Goal: Transaction & Acquisition: Book appointment/travel/reservation

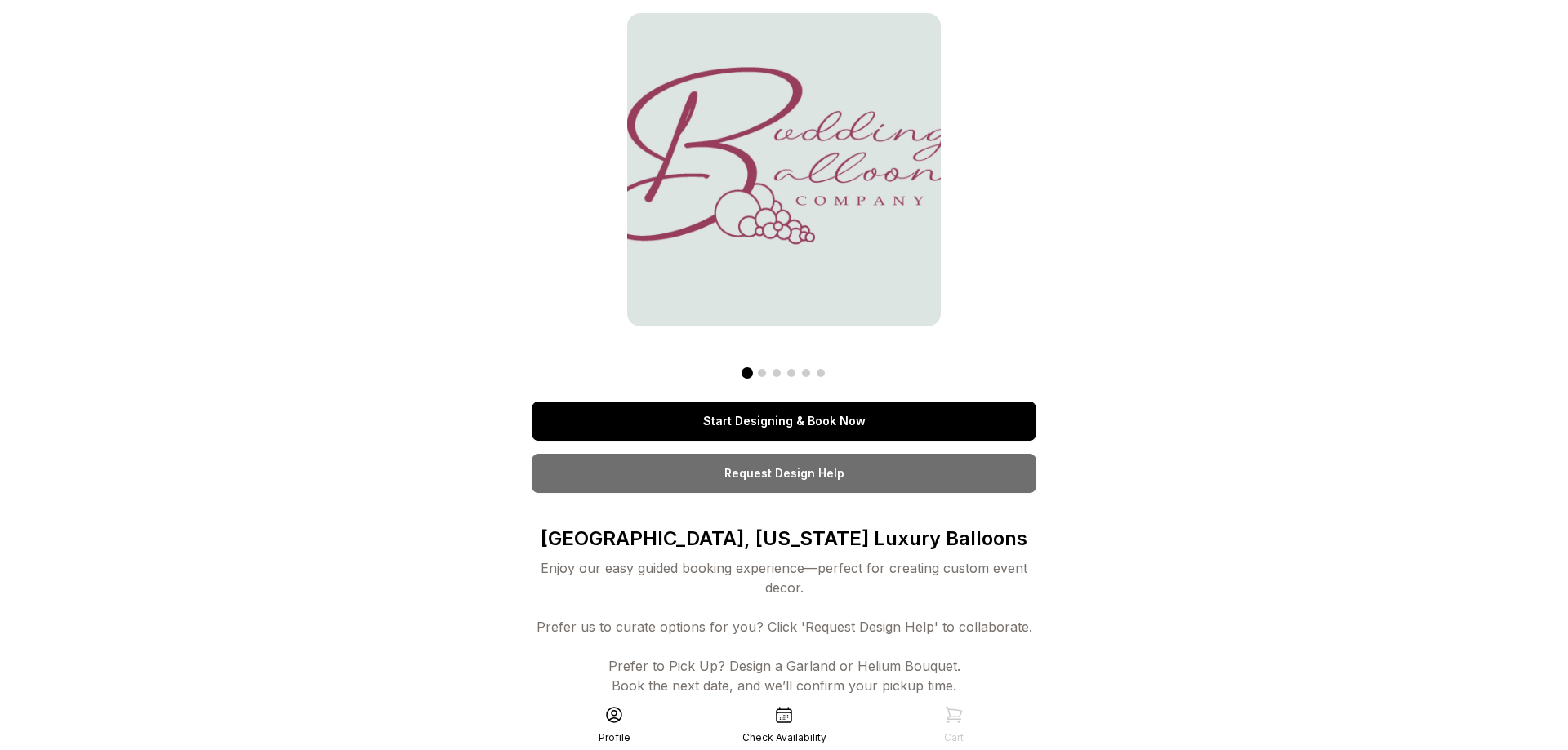
click at [817, 418] on link "Start Designing & Book Now" at bounding box center [784, 421] width 505 height 39
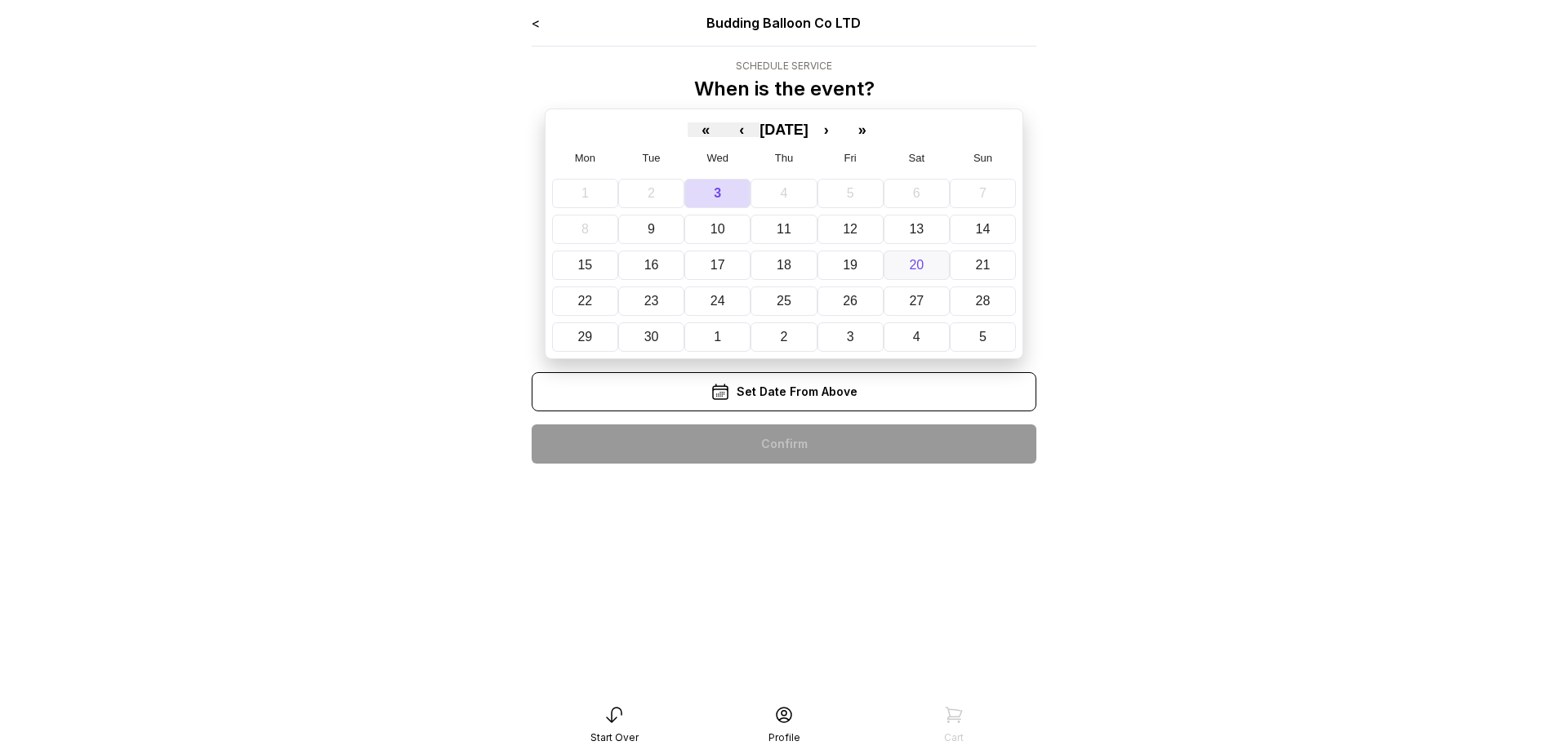
click at [917, 262] on abbr "20" at bounding box center [915, 265] width 14 height 14
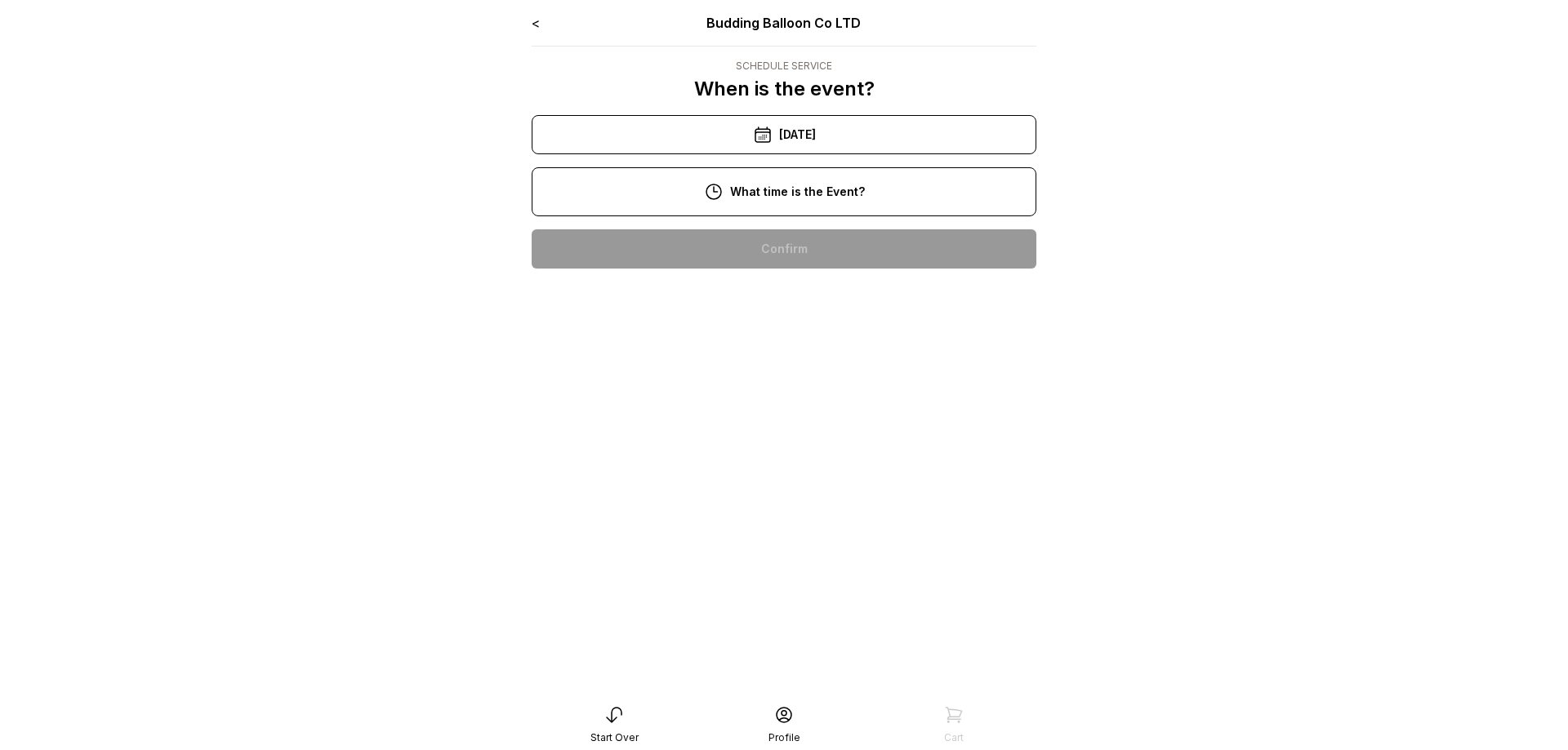
click at [765, 566] on div "4:00 pm" at bounding box center [783, 562] width 478 height 39
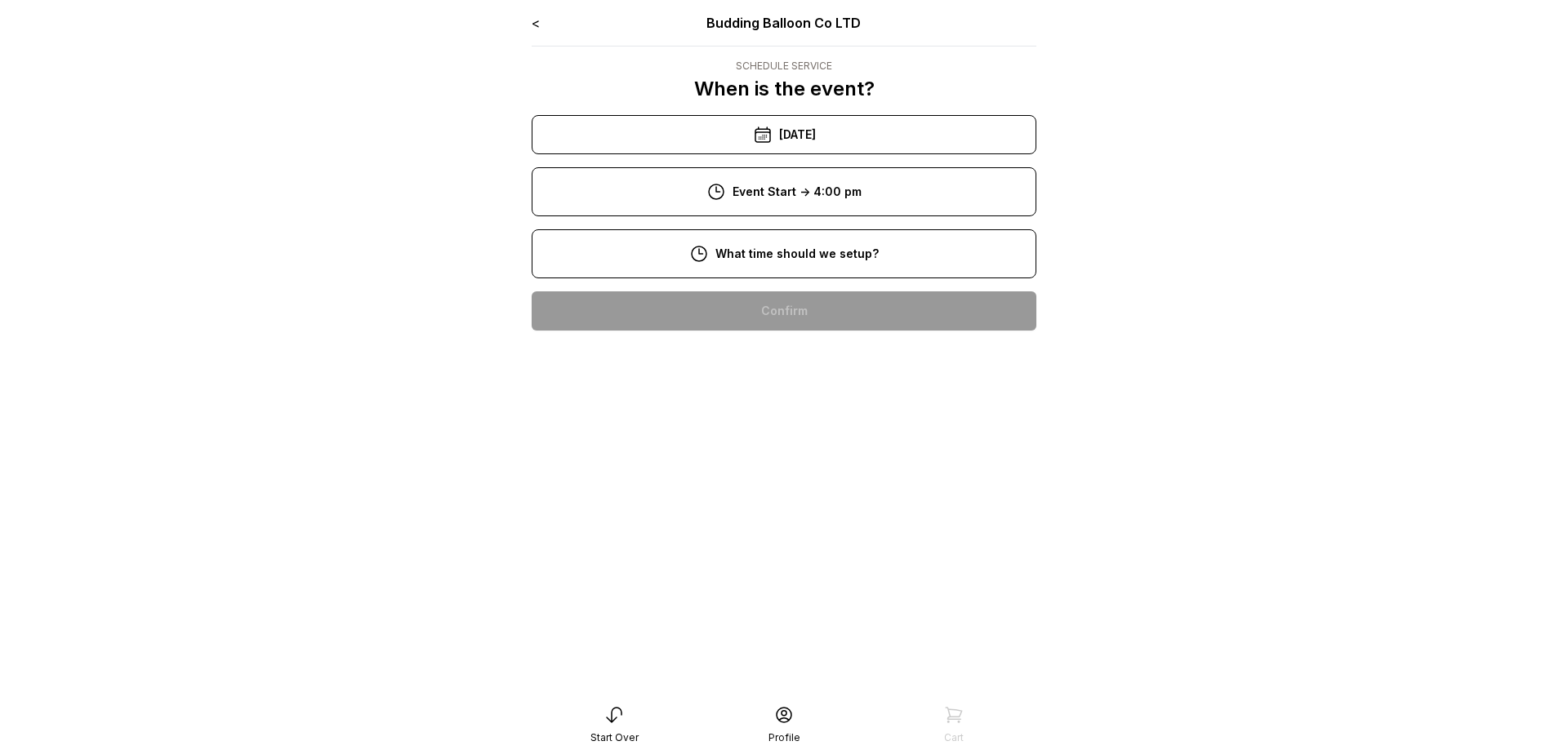
click at [827, 522] on div "12:00 pm" at bounding box center [783, 520] width 478 height 39
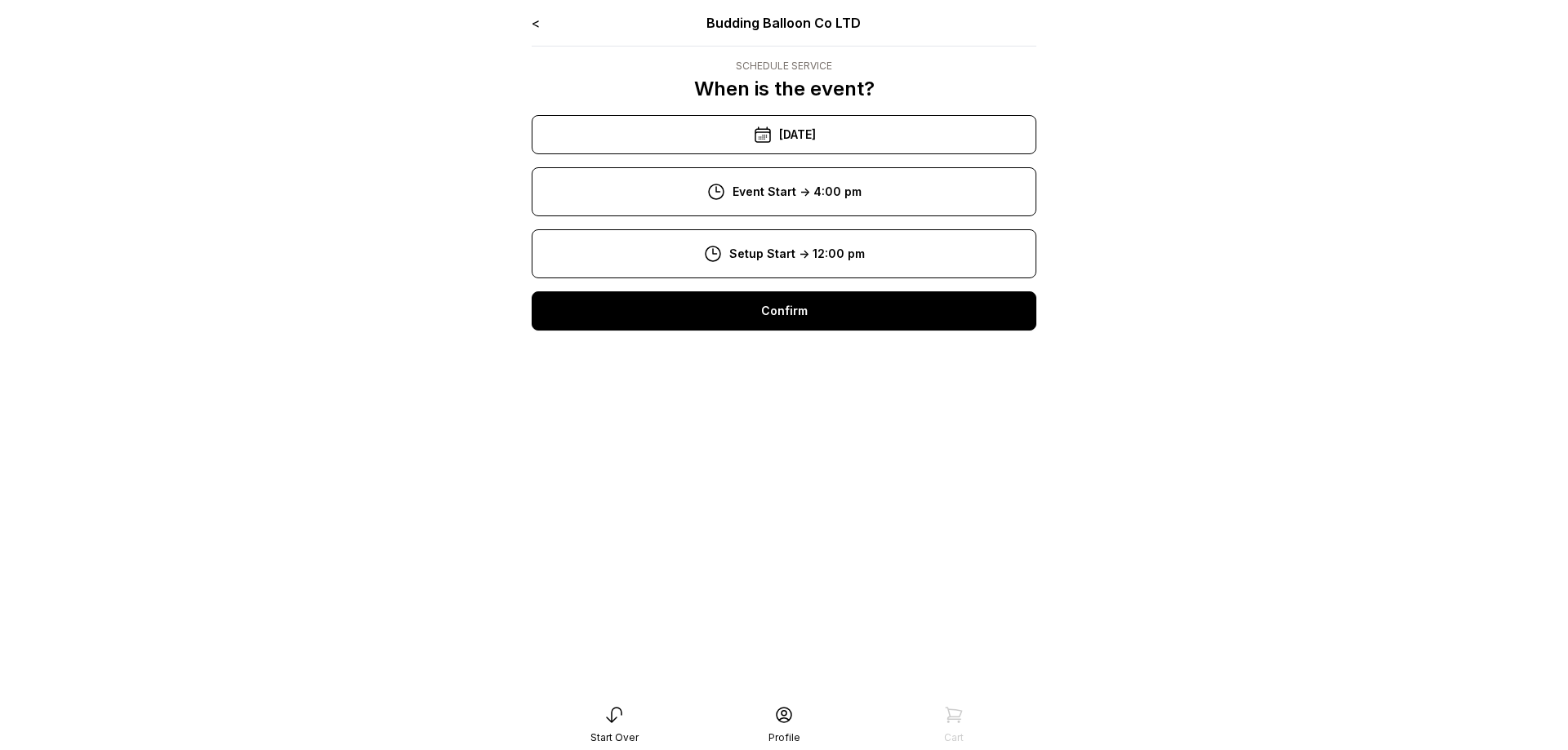
click at [799, 310] on div "Confirm" at bounding box center [784, 311] width 505 height 39
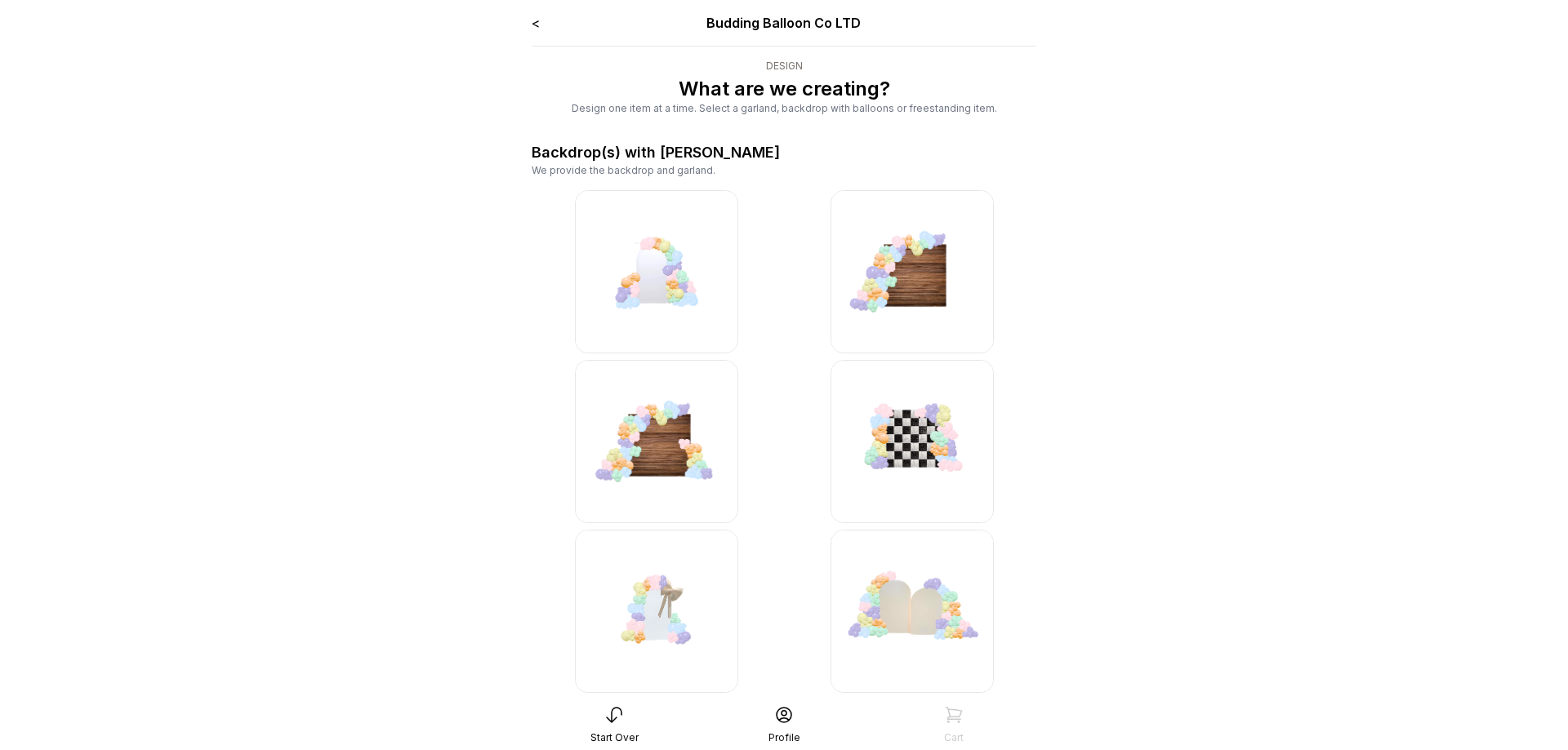
click at [651, 276] on img at bounding box center [656, 272] width 163 height 163
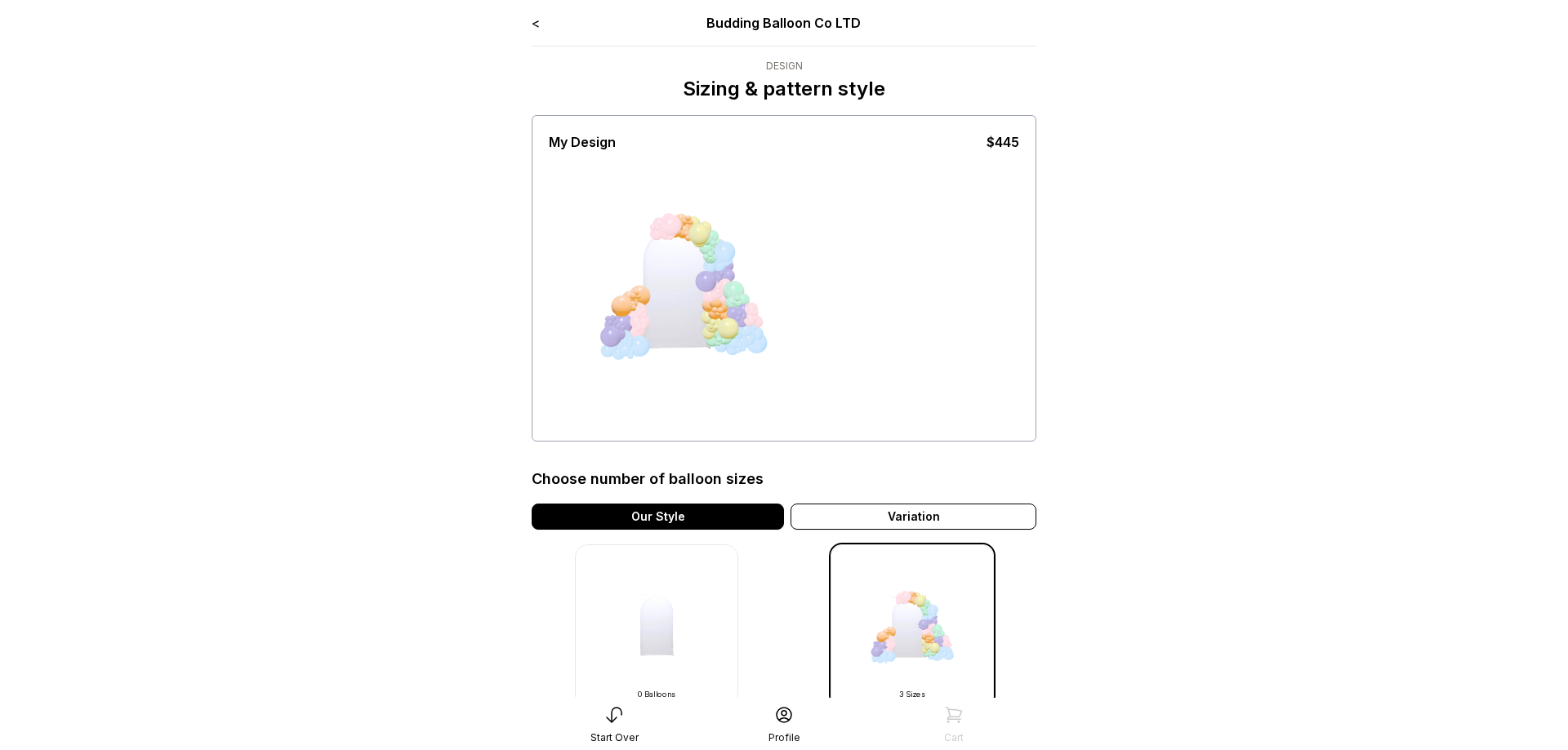
click at [538, 25] on link "<" at bounding box center [536, 22] width 8 height 16
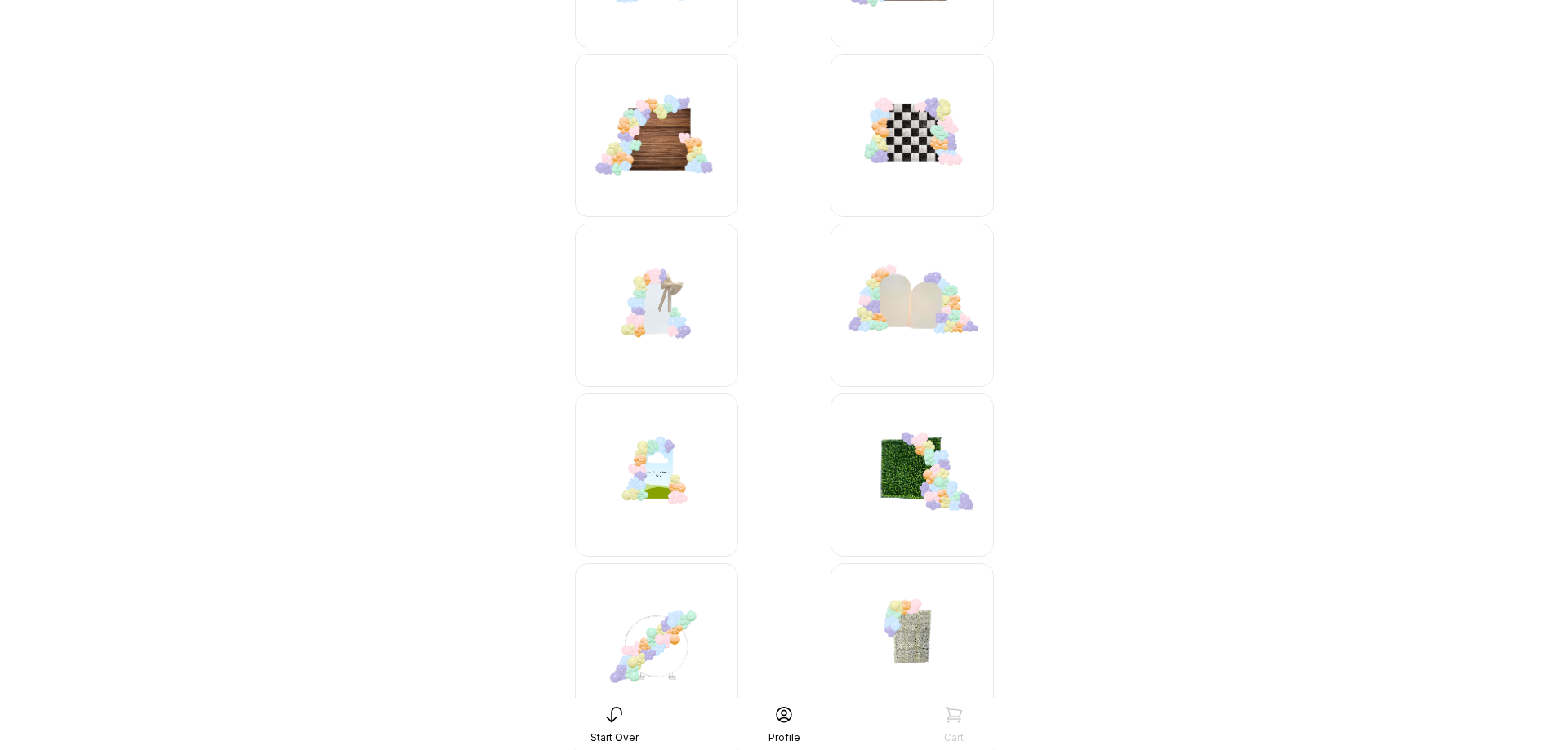
scroll to position [333, 0]
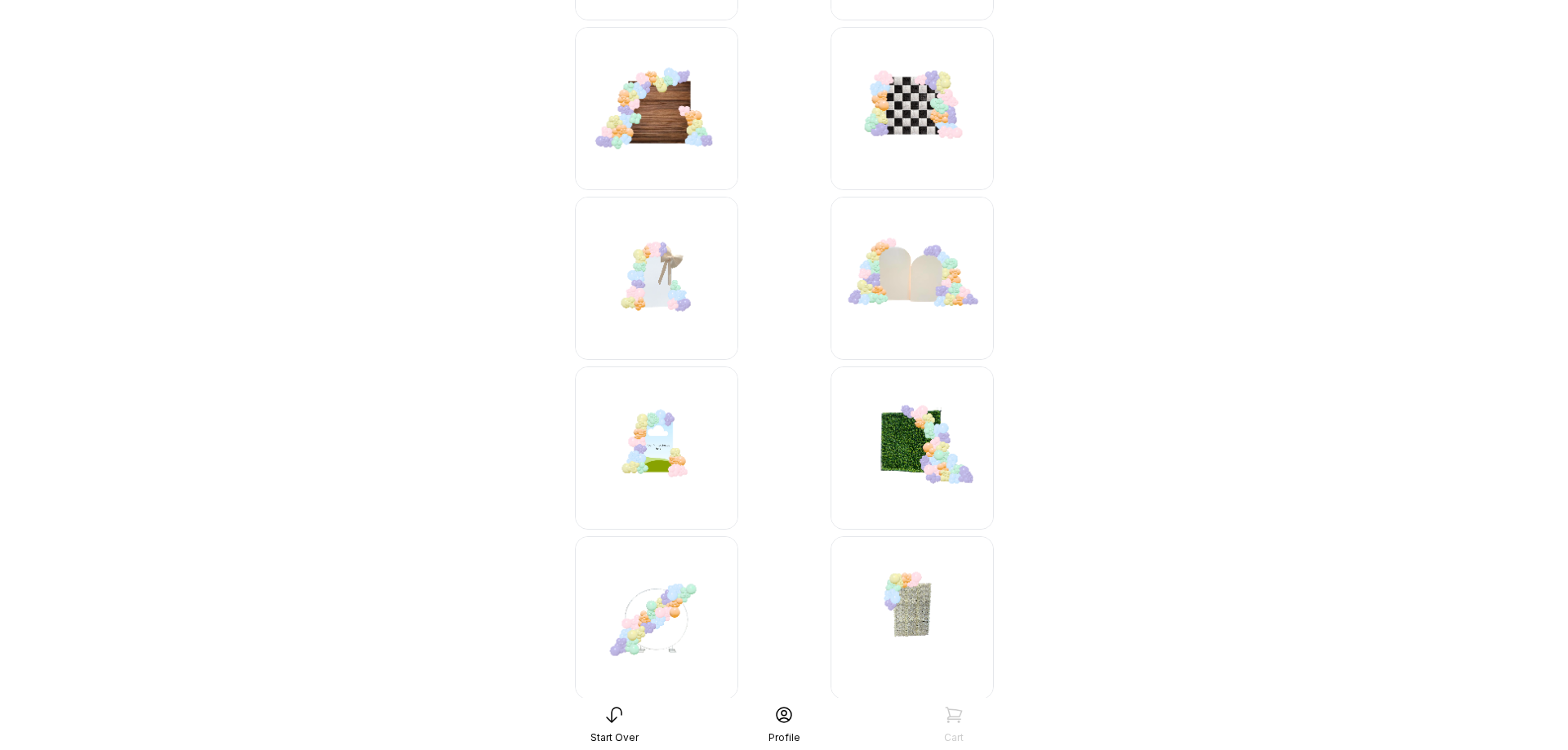
click at [663, 447] on img at bounding box center [656, 448] width 163 height 163
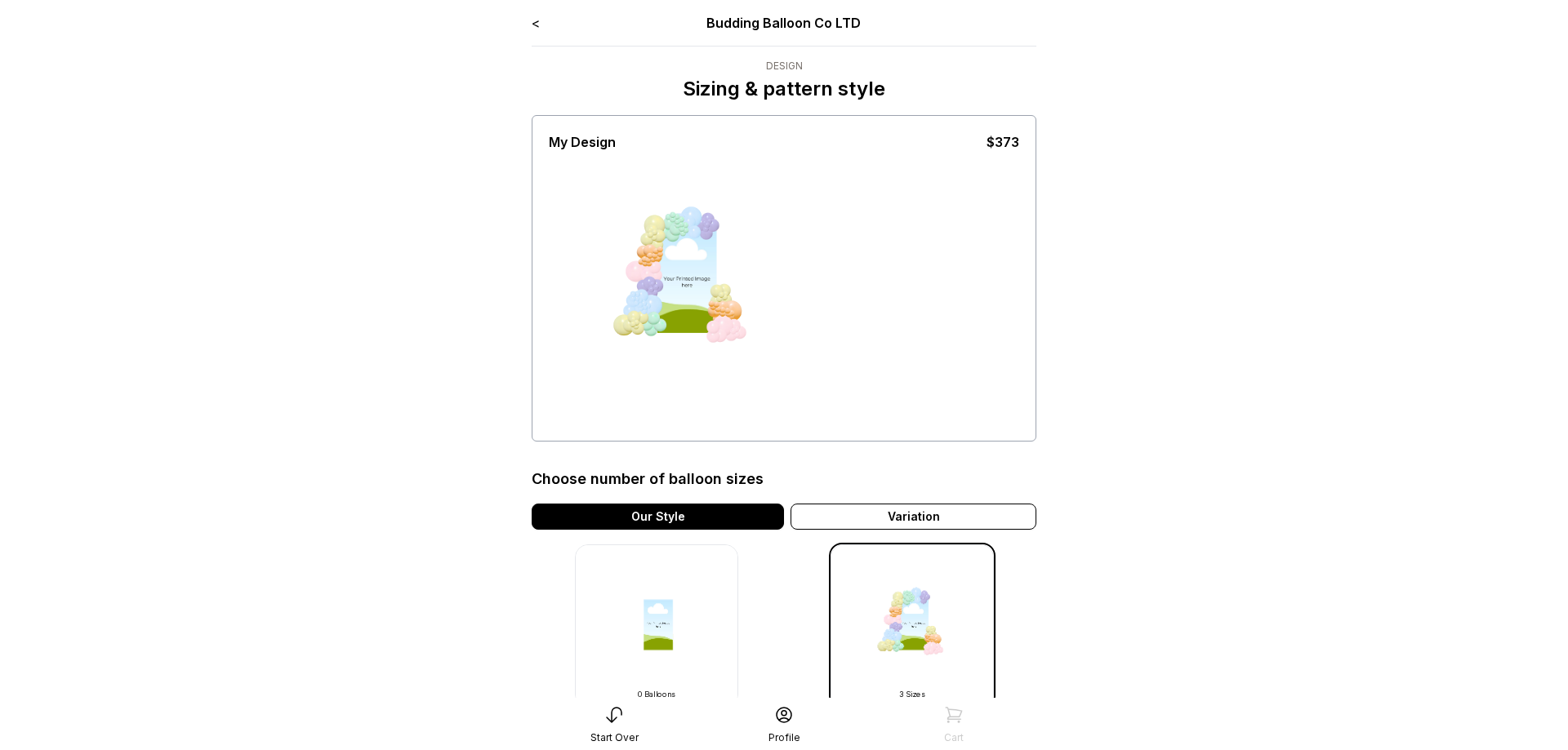
click at [533, 18] on link "<" at bounding box center [536, 22] width 8 height 16
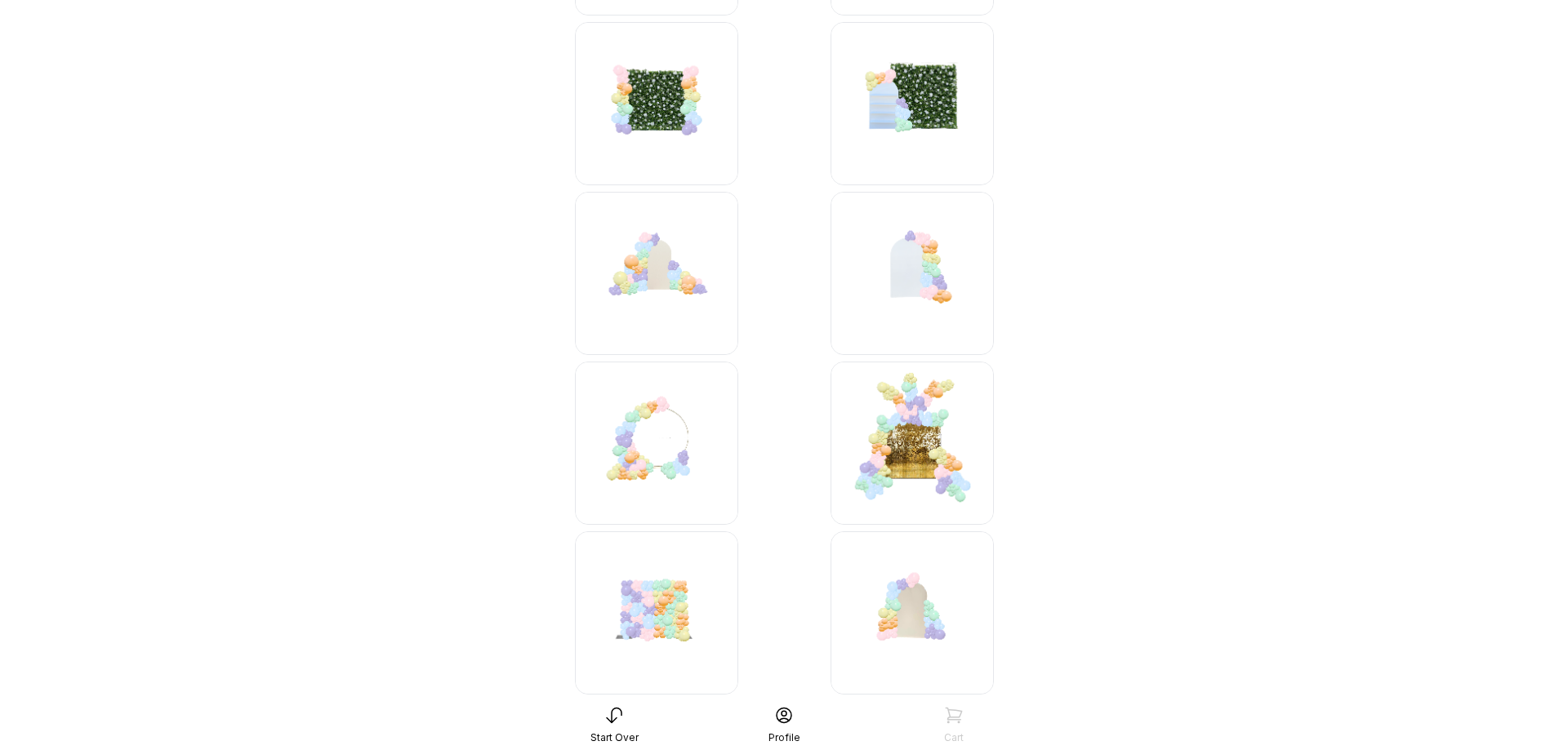
scroll to position [1249, 0]
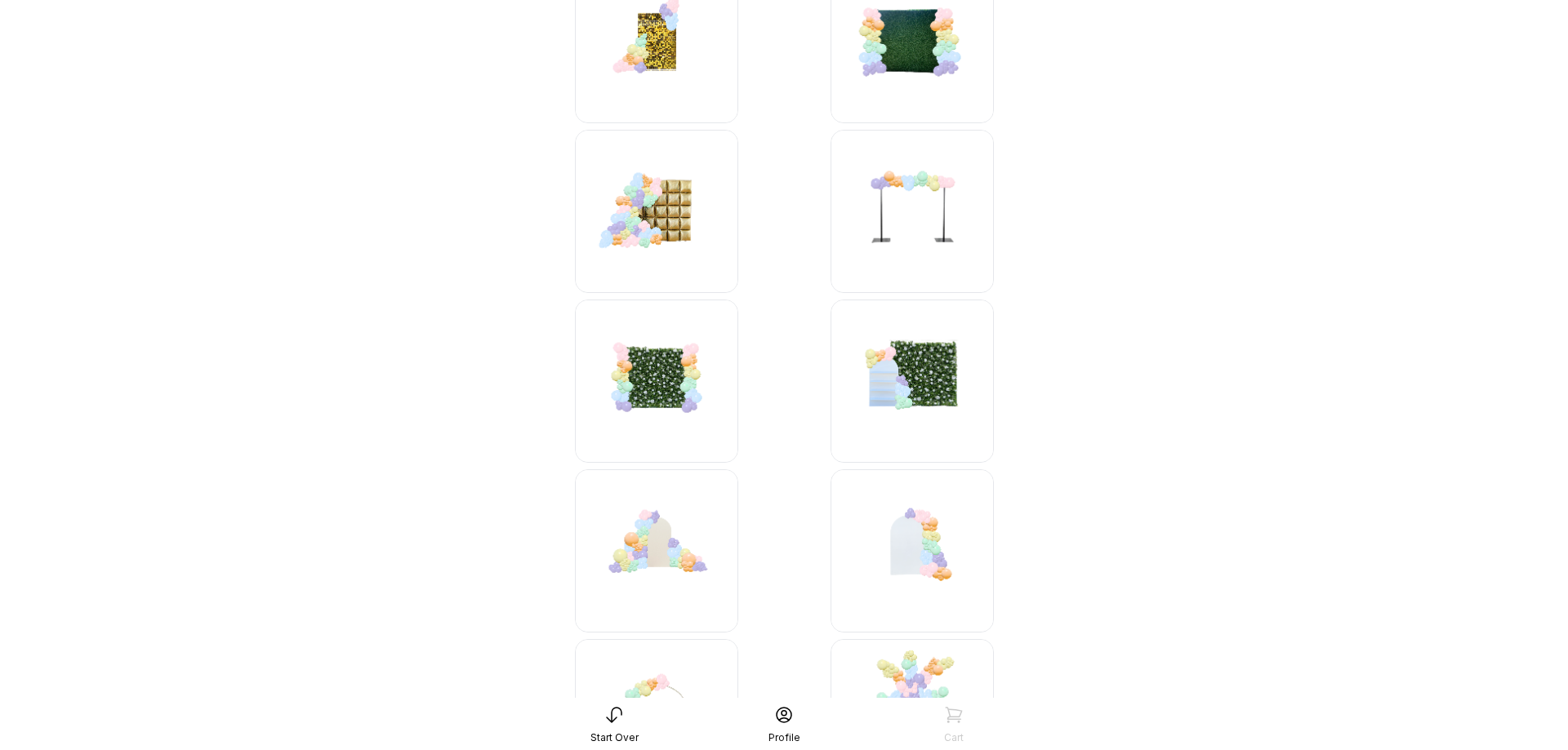
click at [926, 378] on img at bounding box center [912, 381] width 163 height 163
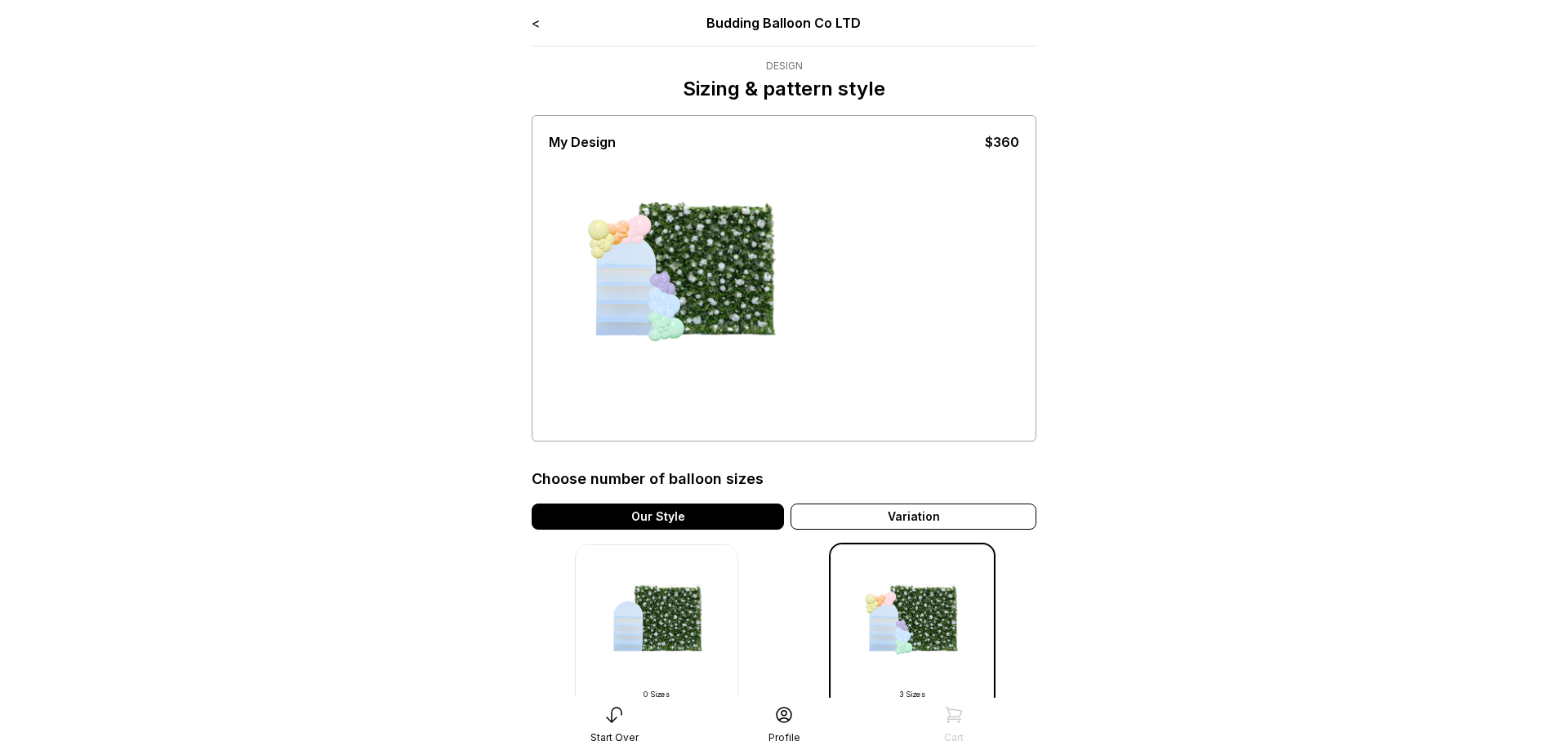
click at [533, 20] on link "<" at bounding box center [536, 22] width 8 height 16
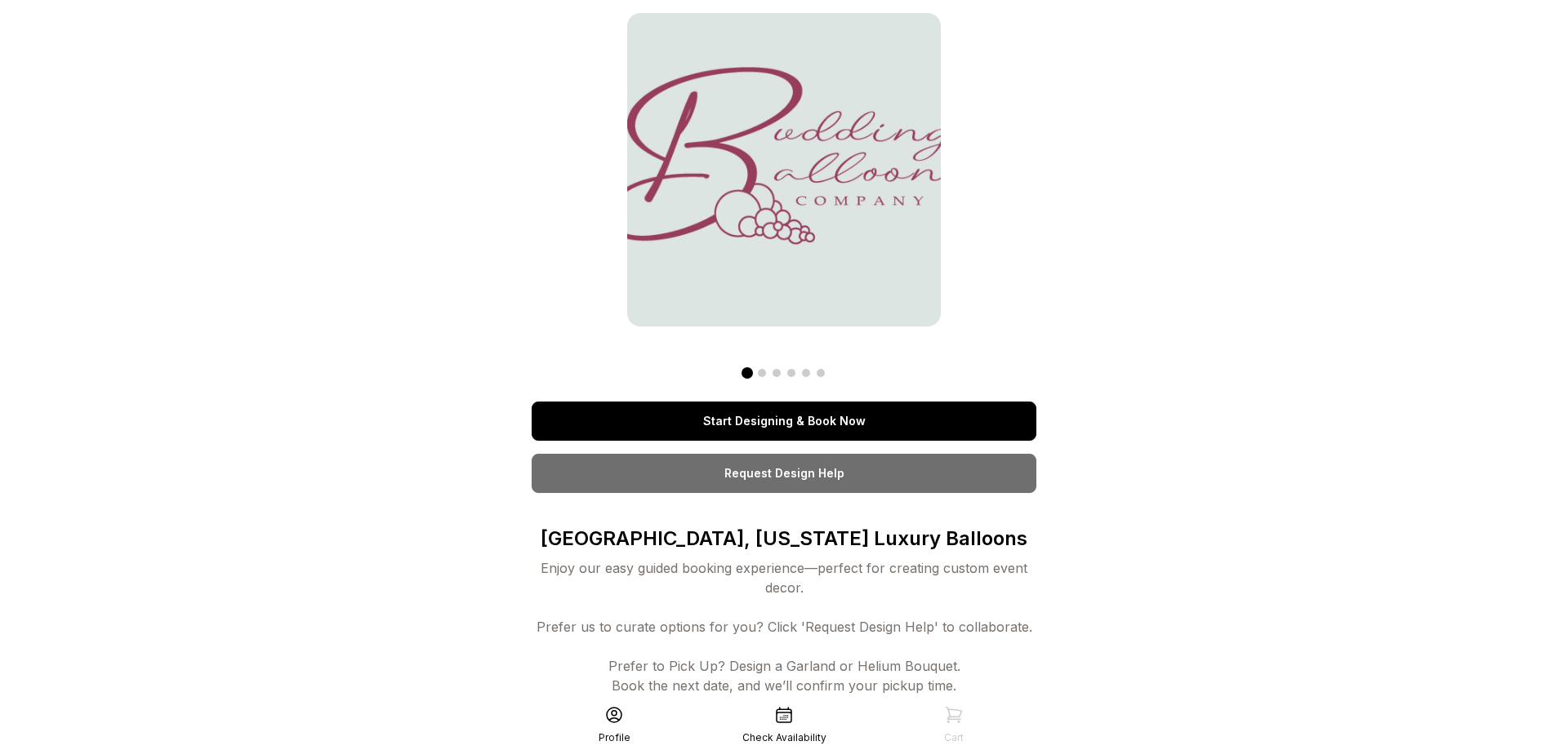
click at [763, 421] on link "Start Designing & Book Now" at bounding box center [784, 421] width 505 height 39
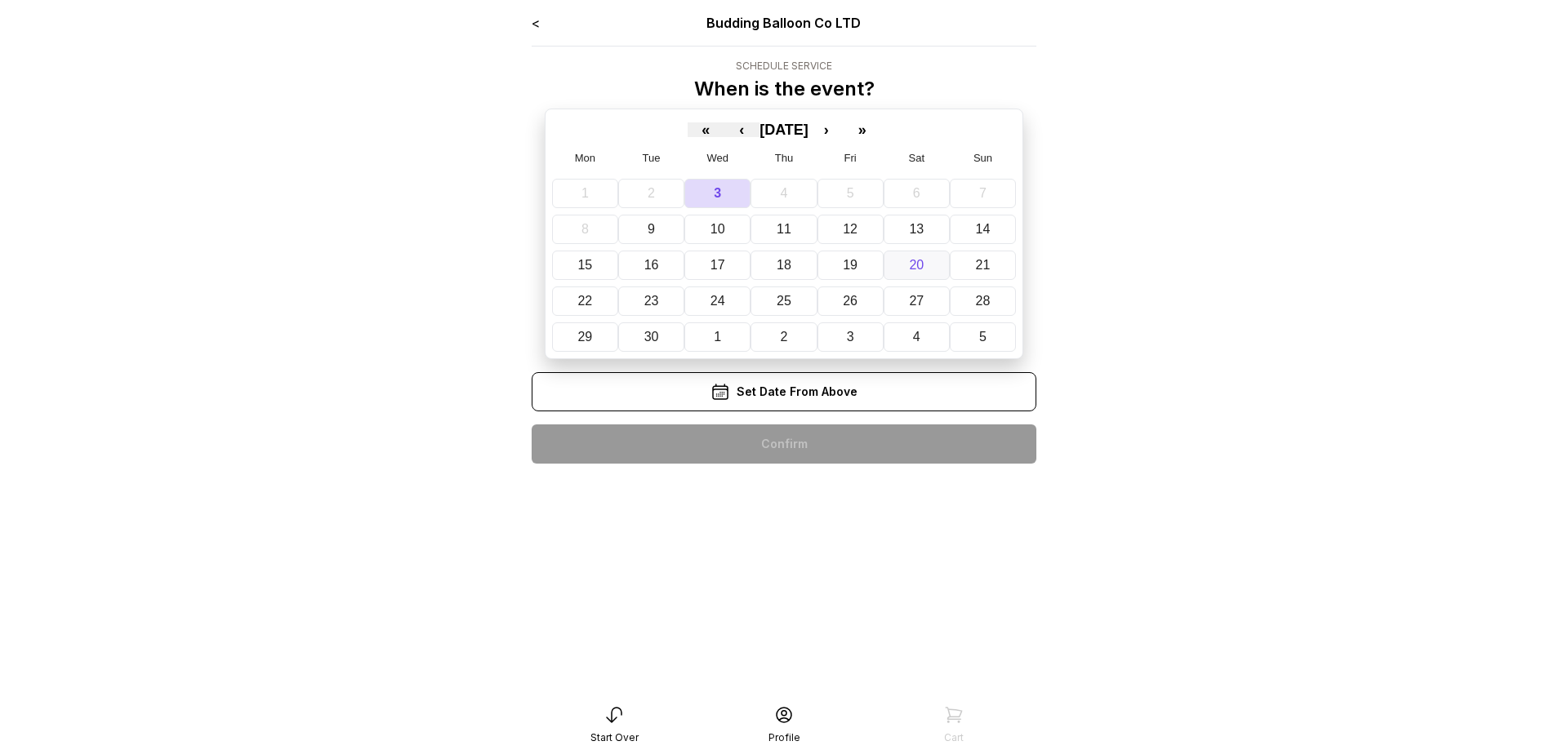
click at [920, 263] on abbr "20" at bounding box center [915, 265] width 14 height 14
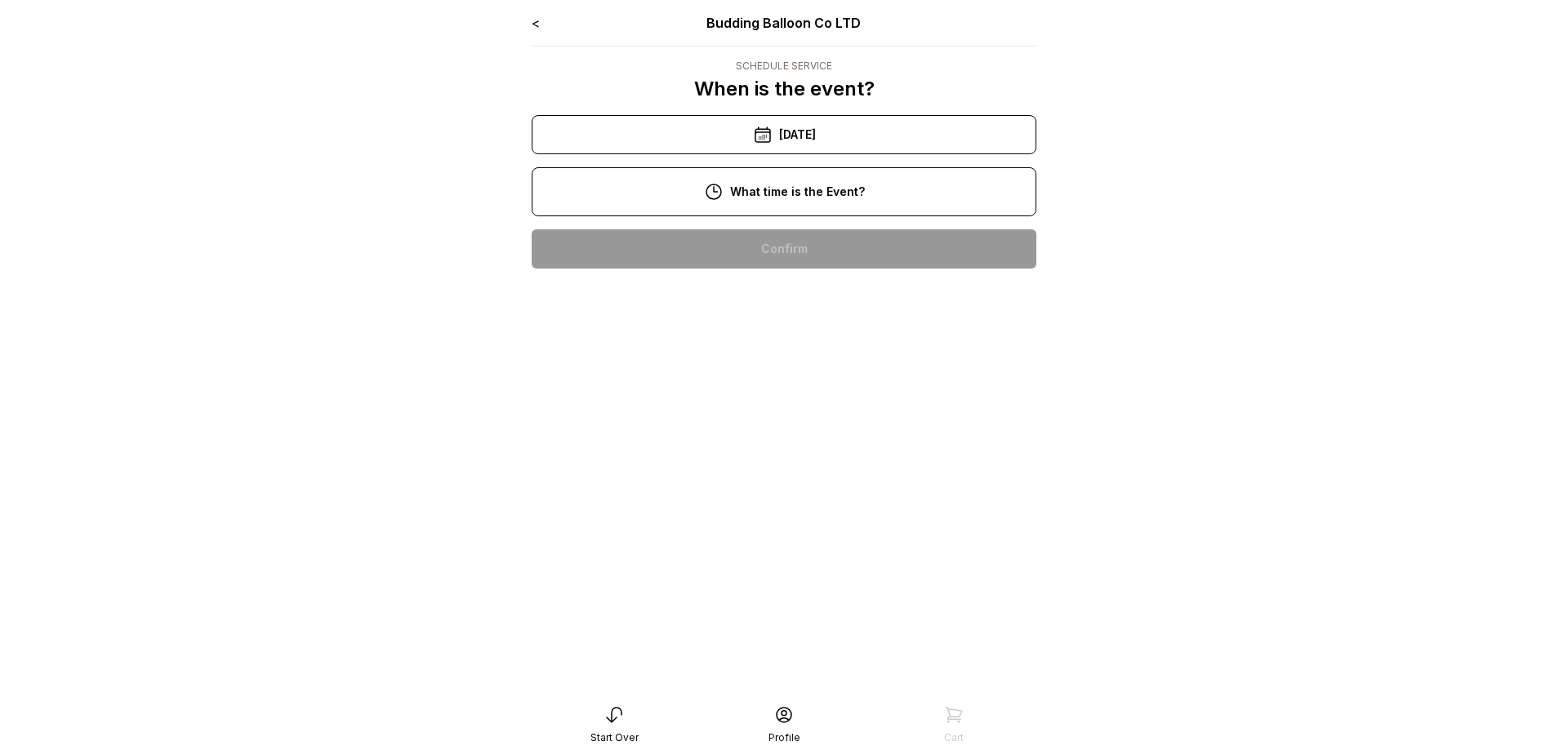
click at [787, 558] on div "4:00 pm" at bounding box center [783, 562] width 478 height 39
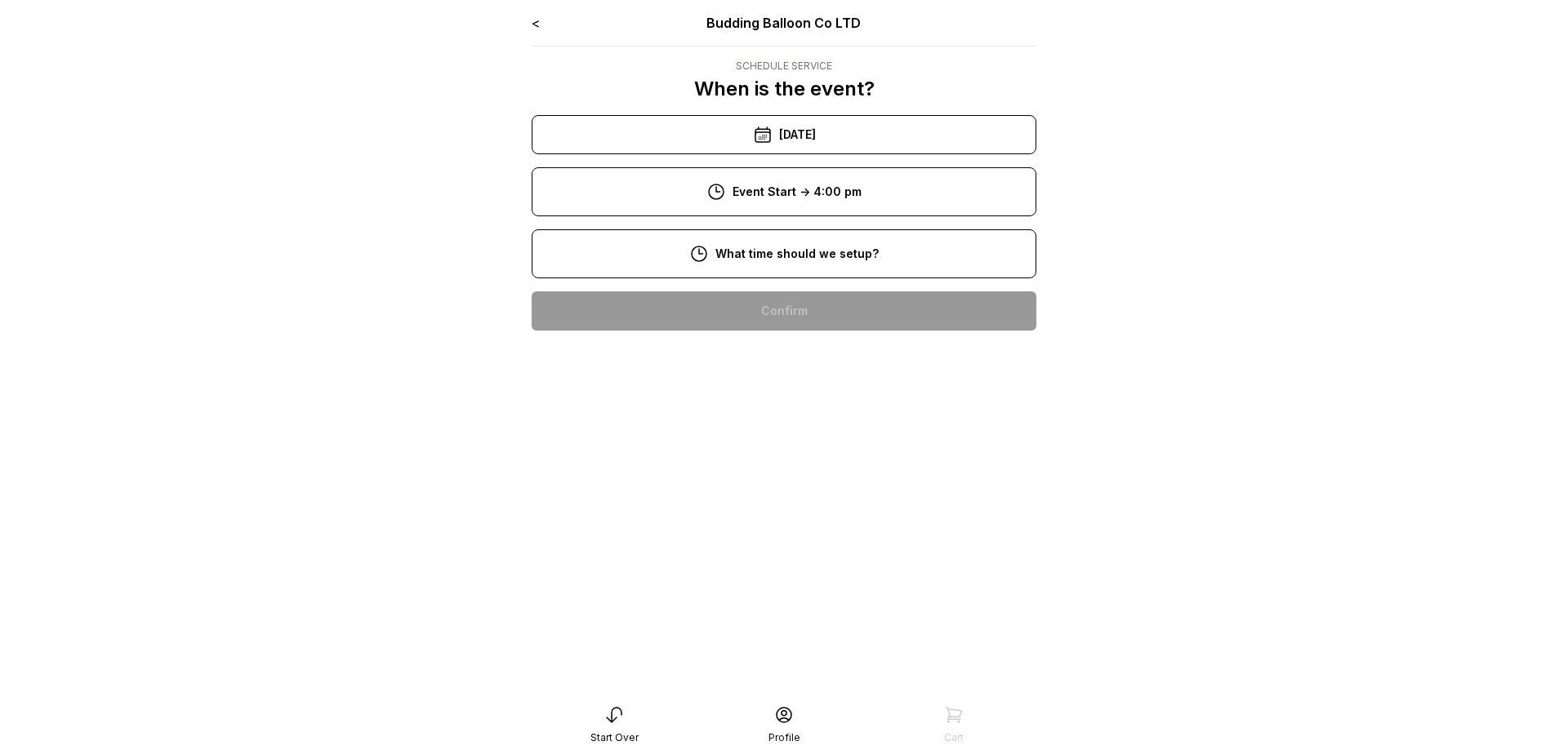
click at [777, 519] on div "12:00 pm" at bounding box center [783, 520] width 478 height 39
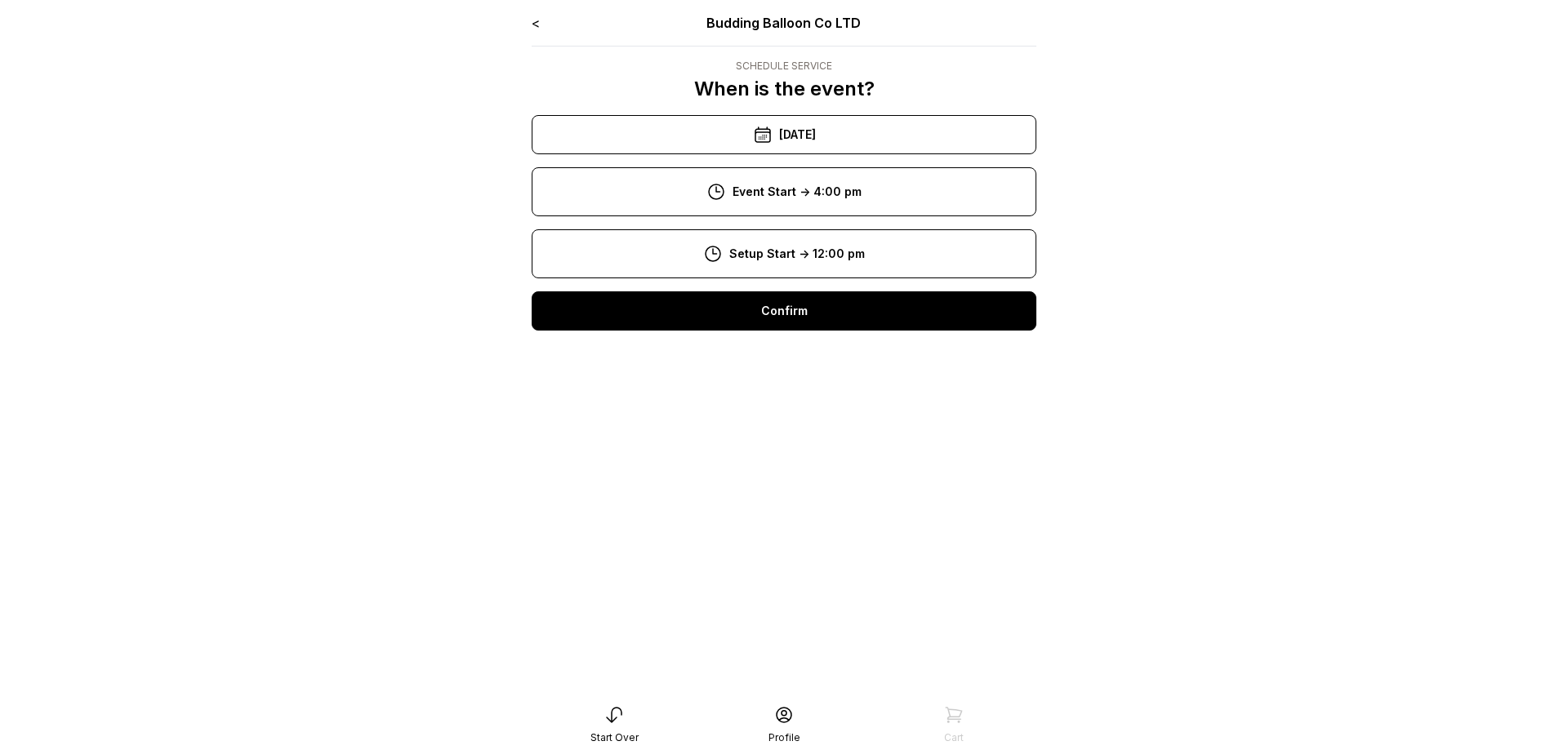
click at [808, 313] on div "Confirm" at bounding box center [784, 311] width 505 height 39
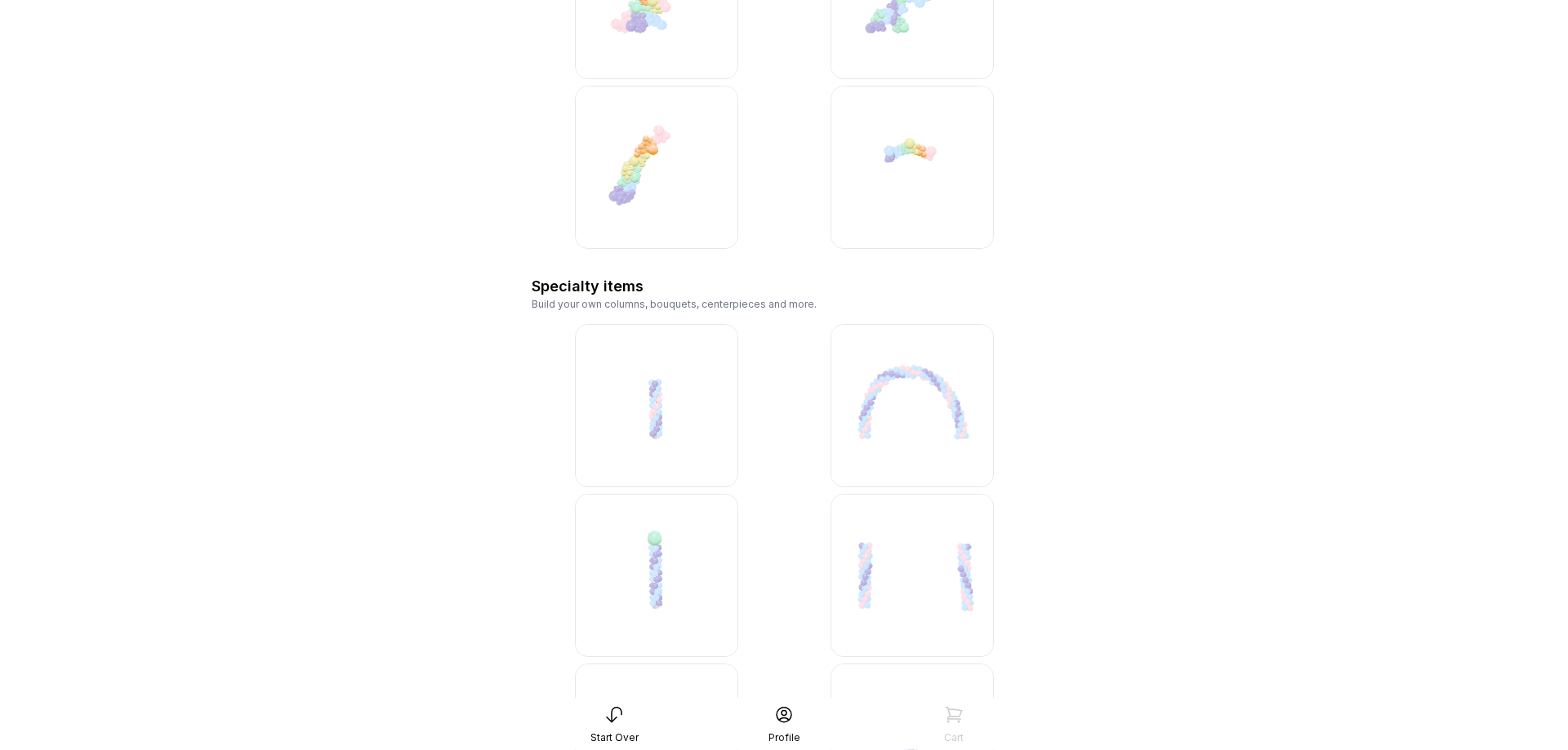
scroll to position [4122, 0]
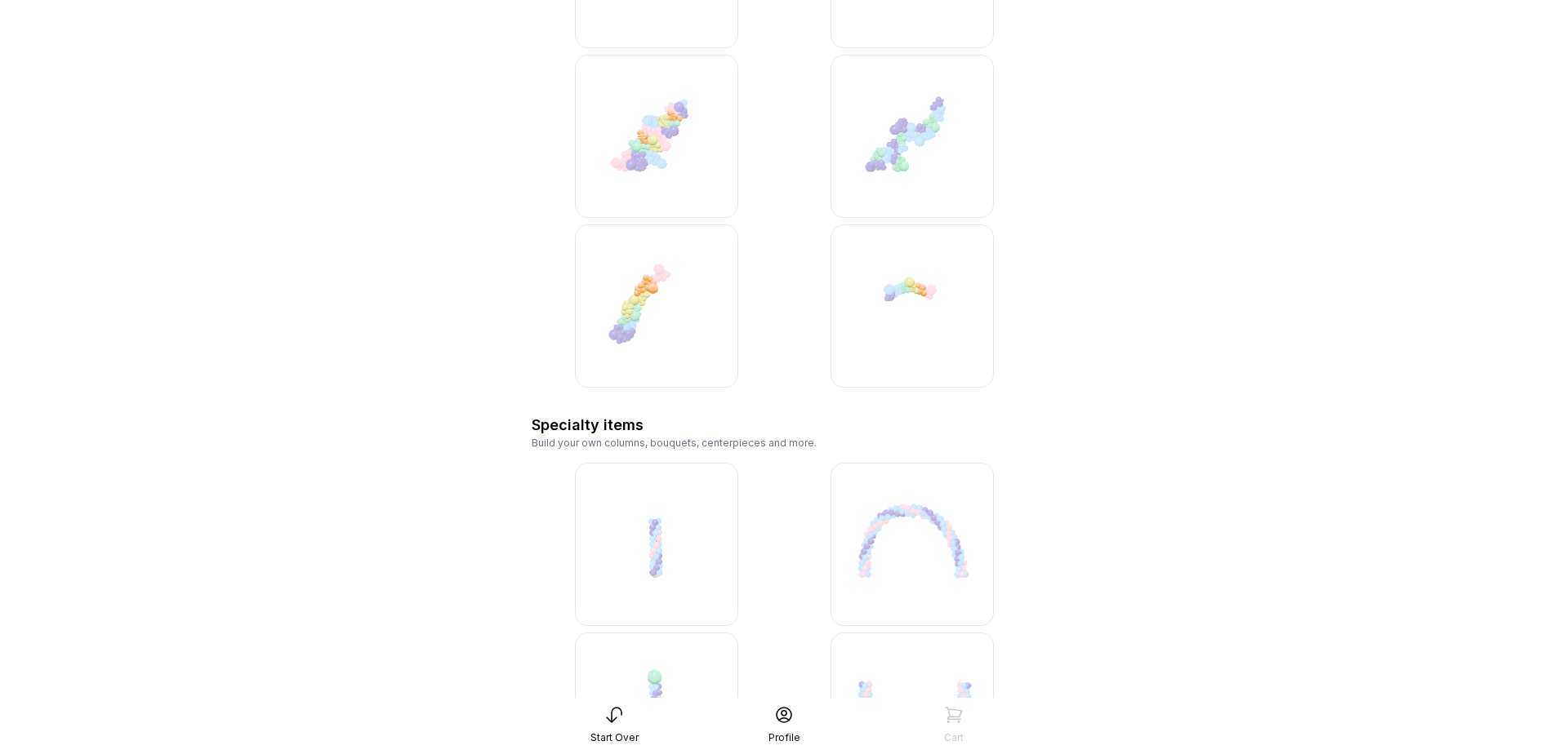
click at [632, 307] on img at bounding box center [656, 306] width 163 height 163
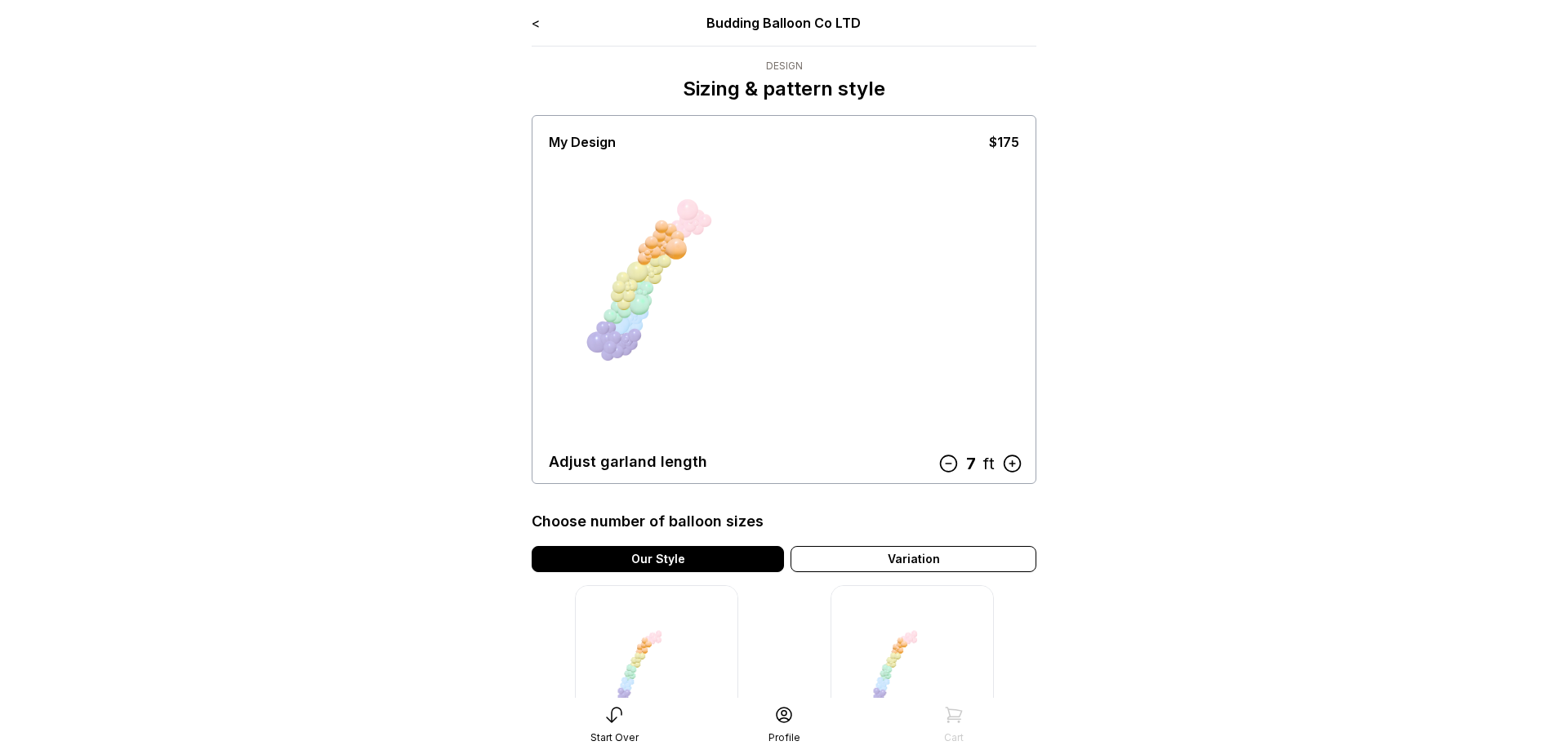
click at [709, 555] on div "Our Style" at bounding box center [658, 559] width 252 height 26
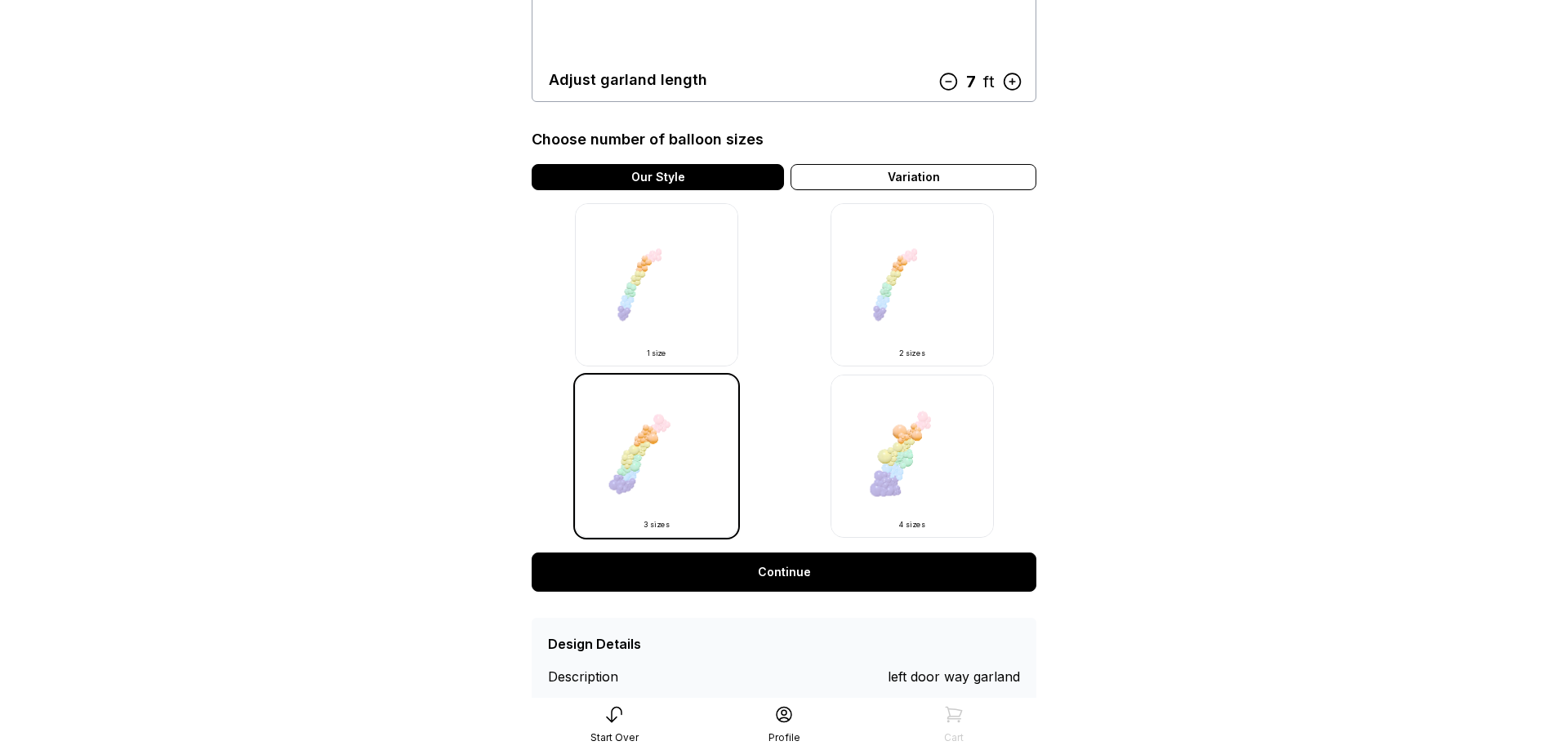
scroll to position [429, 0]
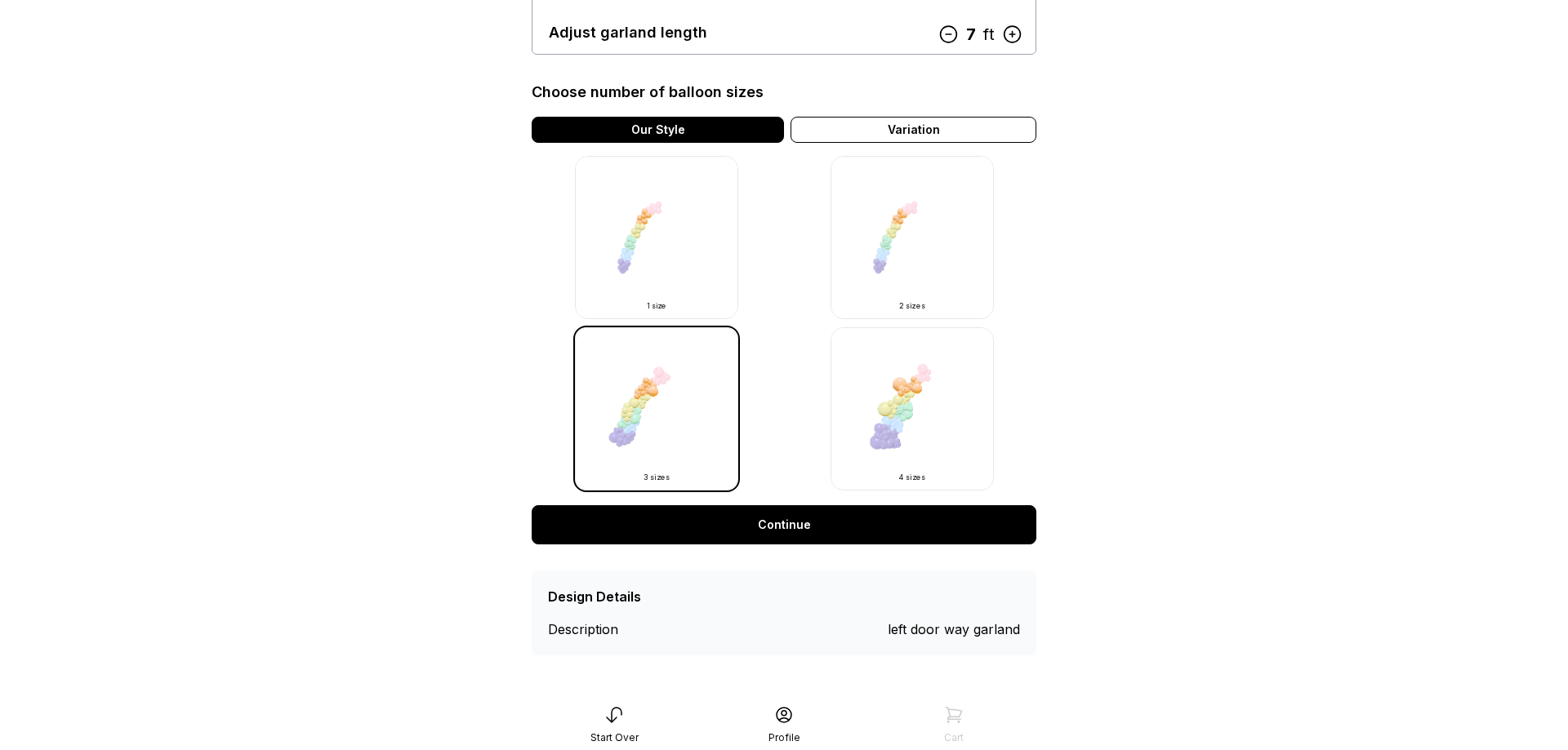
click at [769, 525] on link "Continue" at bounding box center [784, 525] width 505 height 39
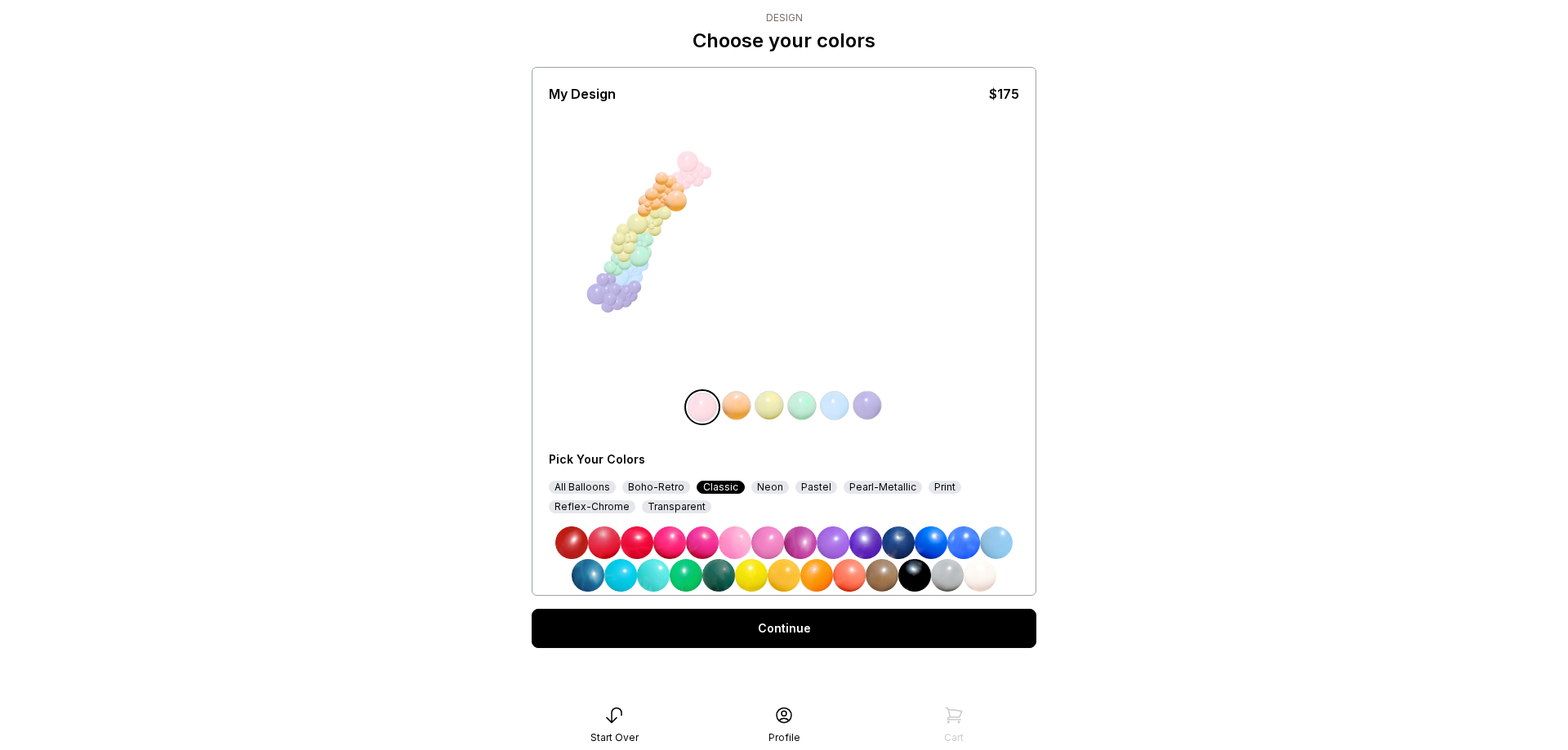
scroll to position [54, 0]
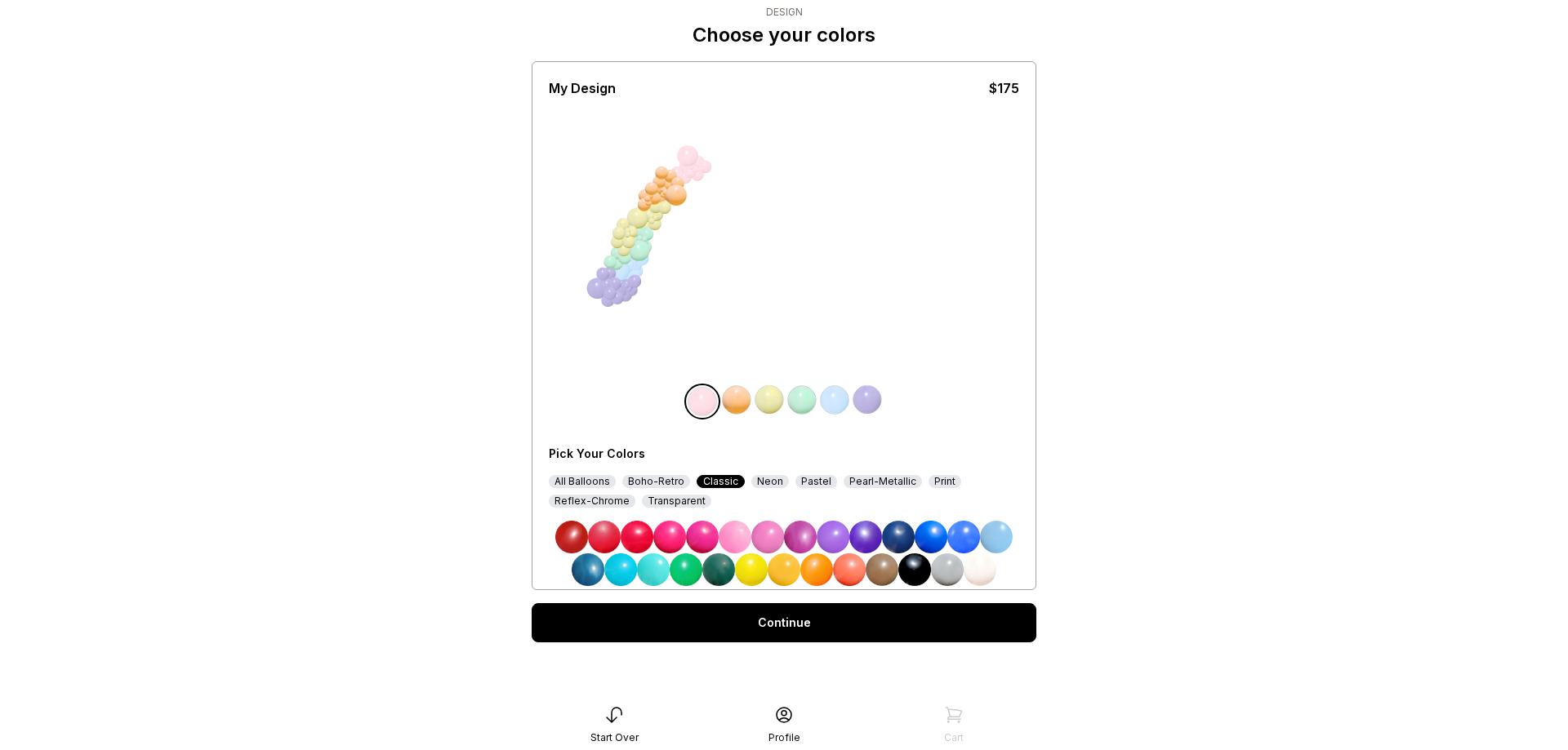
click at [944, 569] on img at bounding box center [947, 570] width 33 height 33
click at [733, 397] on img at bounding box center [737, 400] width 33 height 33
click at [941, 567] on img at bounding box center [947, 570] width 33 height 33
click at [985, 572] on img at bounding box center [980, 570] width 33 height 33
drag, startPoint x: 641, startPoint y: 225, endPoint x: 638, endPoint y: 212, distance: 13.3
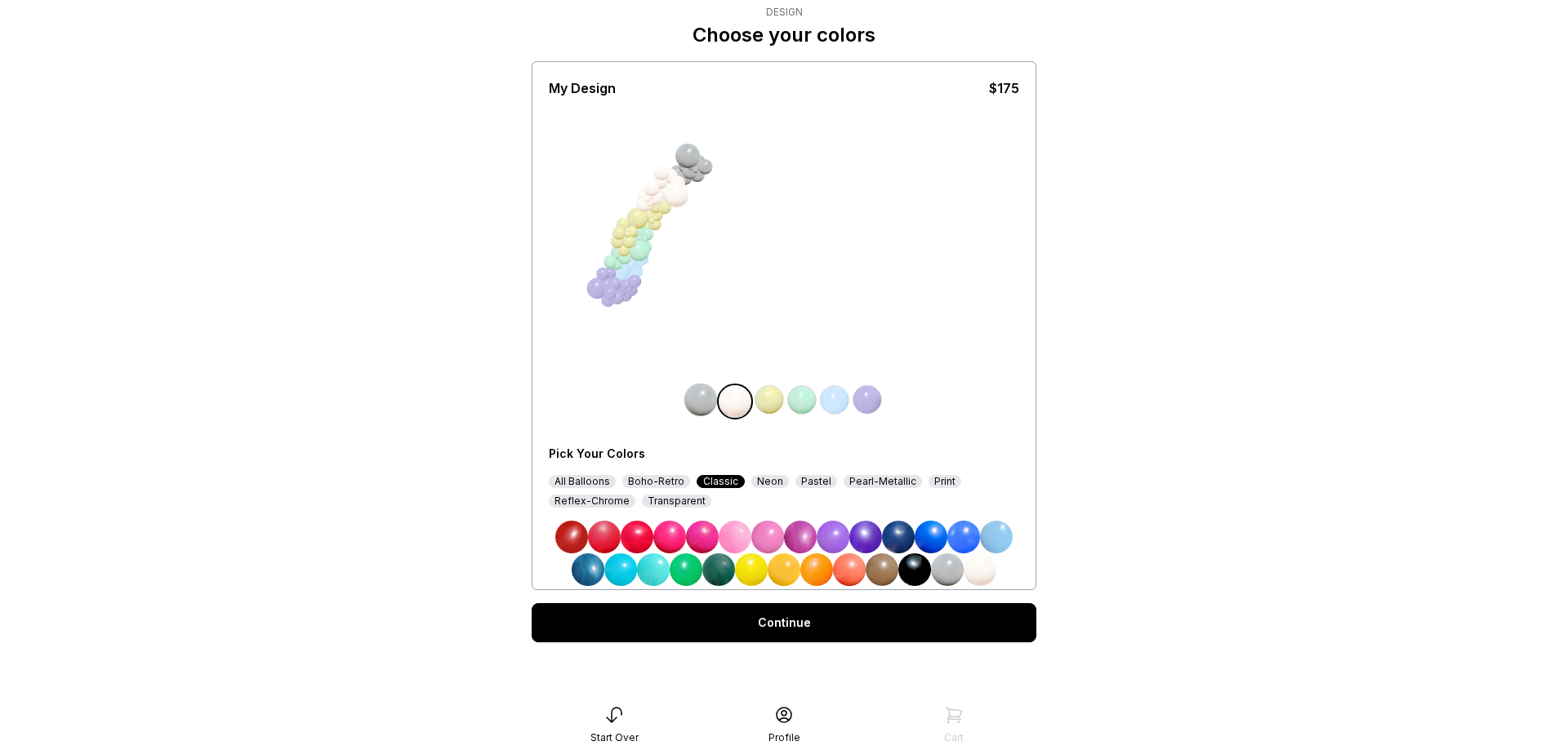
click at [641, 224] on div at bounding box center [638, 218] width 25 height 25
click at [638, 218] on div at bounding box center [638, 218] width 25 height 25
click at [765, 400] on img at bounding box center [769, 400] width 33 height 33
click at [981, 572] on img at bounding box center [980, 570] width 33 height 33
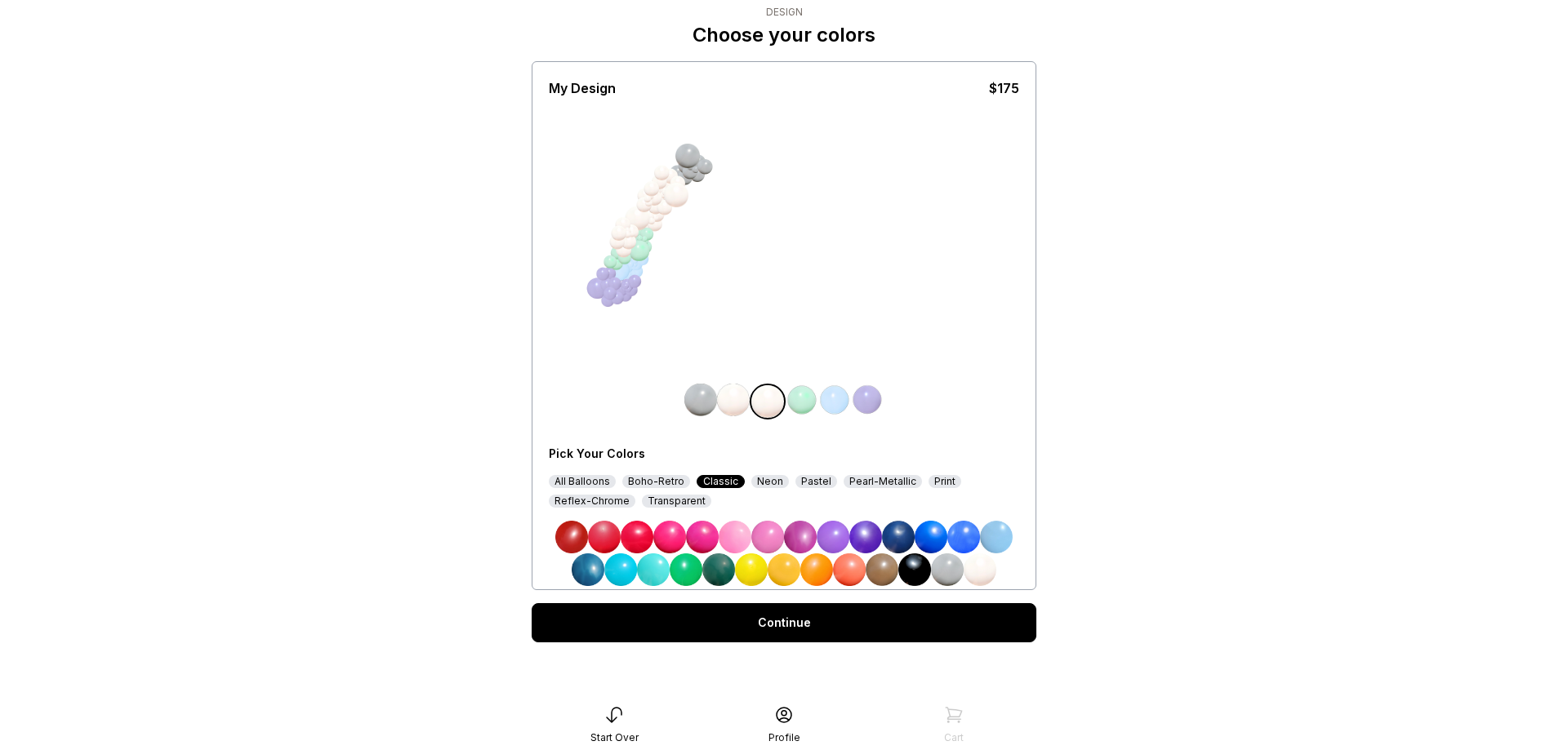
click at [642, 242] on div at bounding box center [639, 251] width 25 height 25
click at [563, 536] on img at bounding box center [571, 537] width 33 height 33
click at [641, 249] on div at bounding box center [639, 251] width 25 height 25
click at [908, 570] on img at bounding box center [914, 570] width 33 height 33
click at [648, 241] on div at bounding box center [639, 251] width 25 height 25
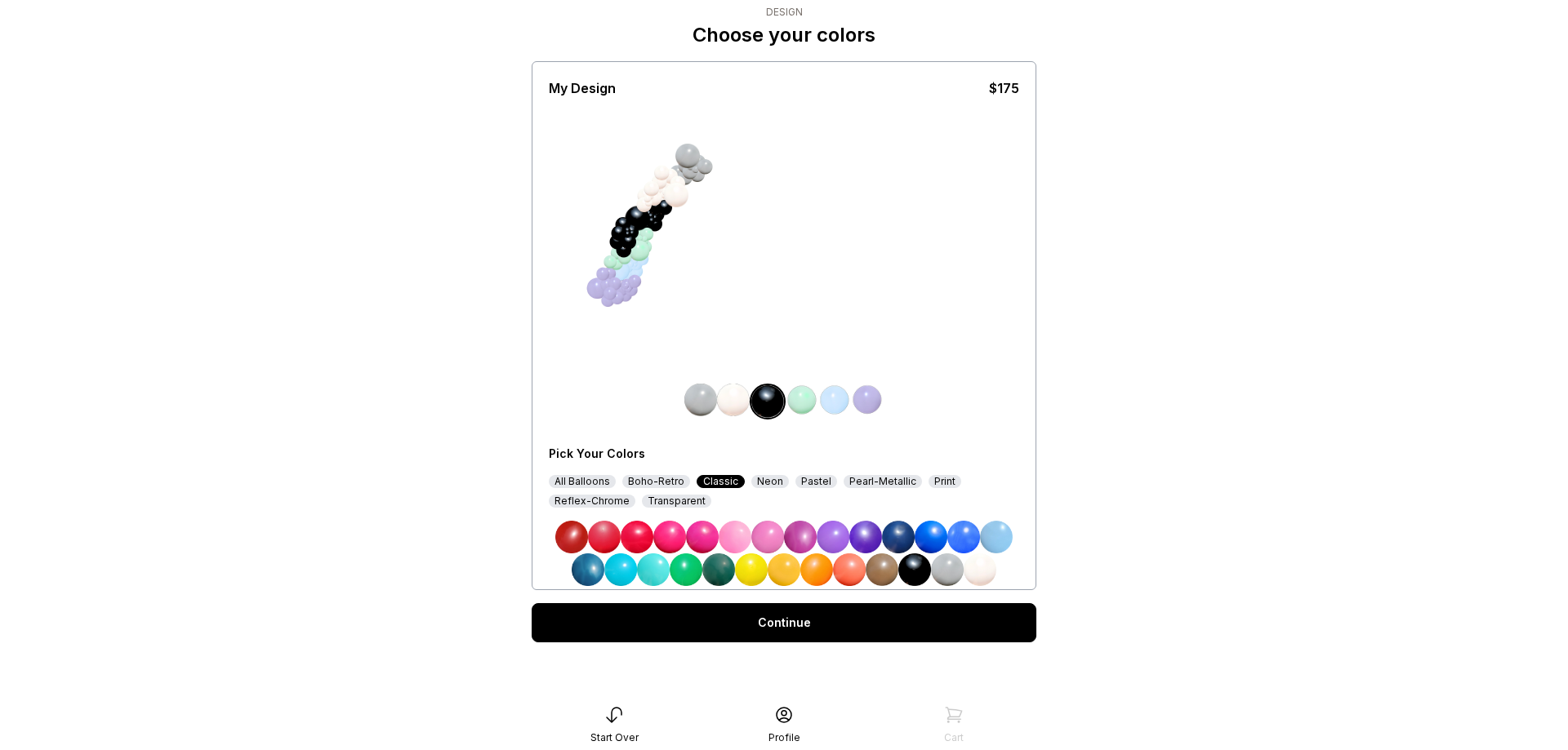
click at [952, 570] on img at bounding box center [947, 570] width 33 height 33
click at [643, 246] on div at bounding box center [639, 251] width 25 height 25
click at [794, 400] on img at bounding box center [802, 400] width 33 height 33
click at [952, 571] on img at bounding box center [947, 570] width 33 height 33
click at [639, 254] on div at bounding box center [639, 251] width 25 height 25
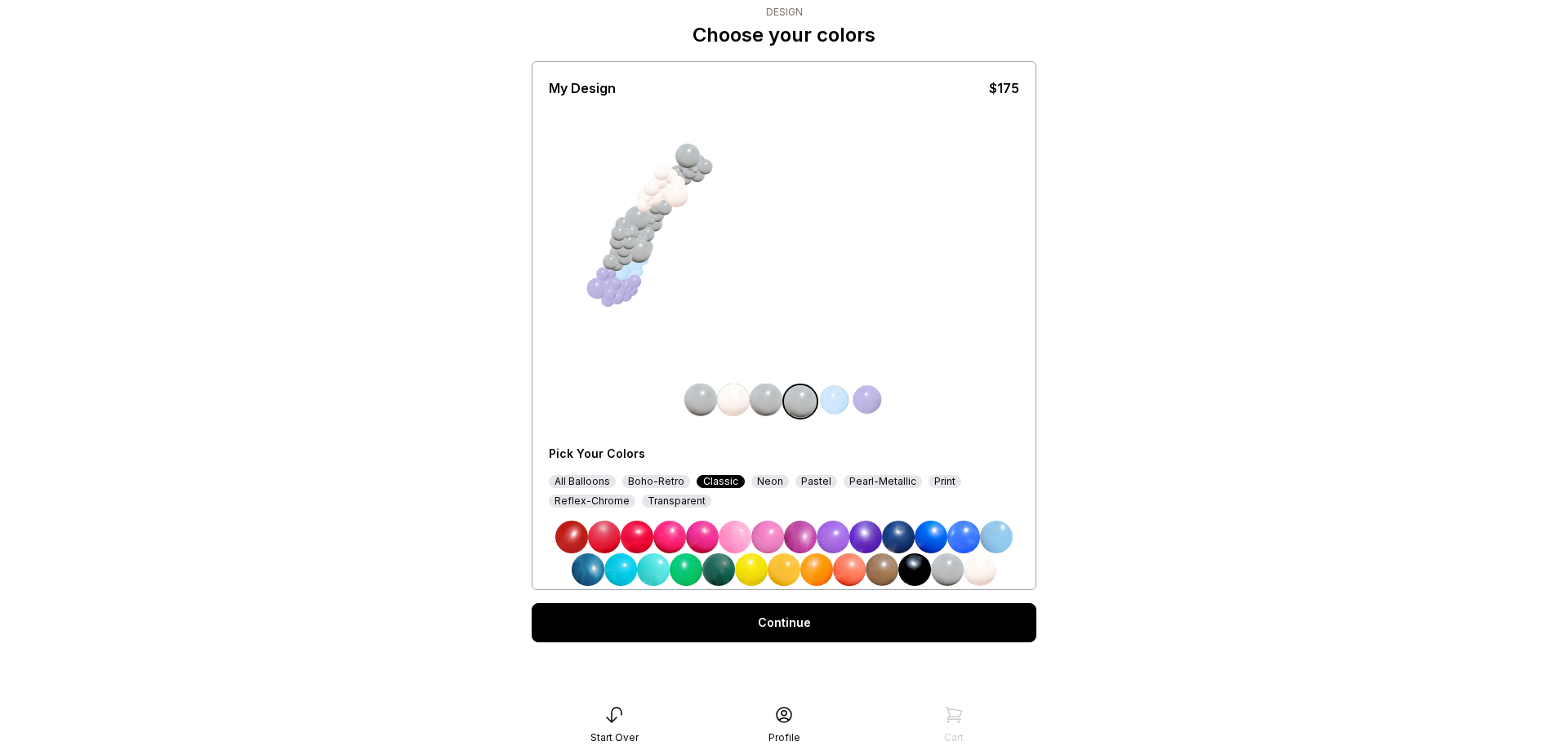
click at [974, 574] on img at bounding box center [980, 570] width 33 height 33
click at [621, 269] on div at bounding box center [616, 264] width 15 height 15
click at [831, 396] on img at bounding box center [834, 400] width 33 height 33
click at [942, 575] on img at bounding box center [947, 570] width 33 height 33
click at [615, 299] on div at bounding box center [610, 295] width 15 height 15
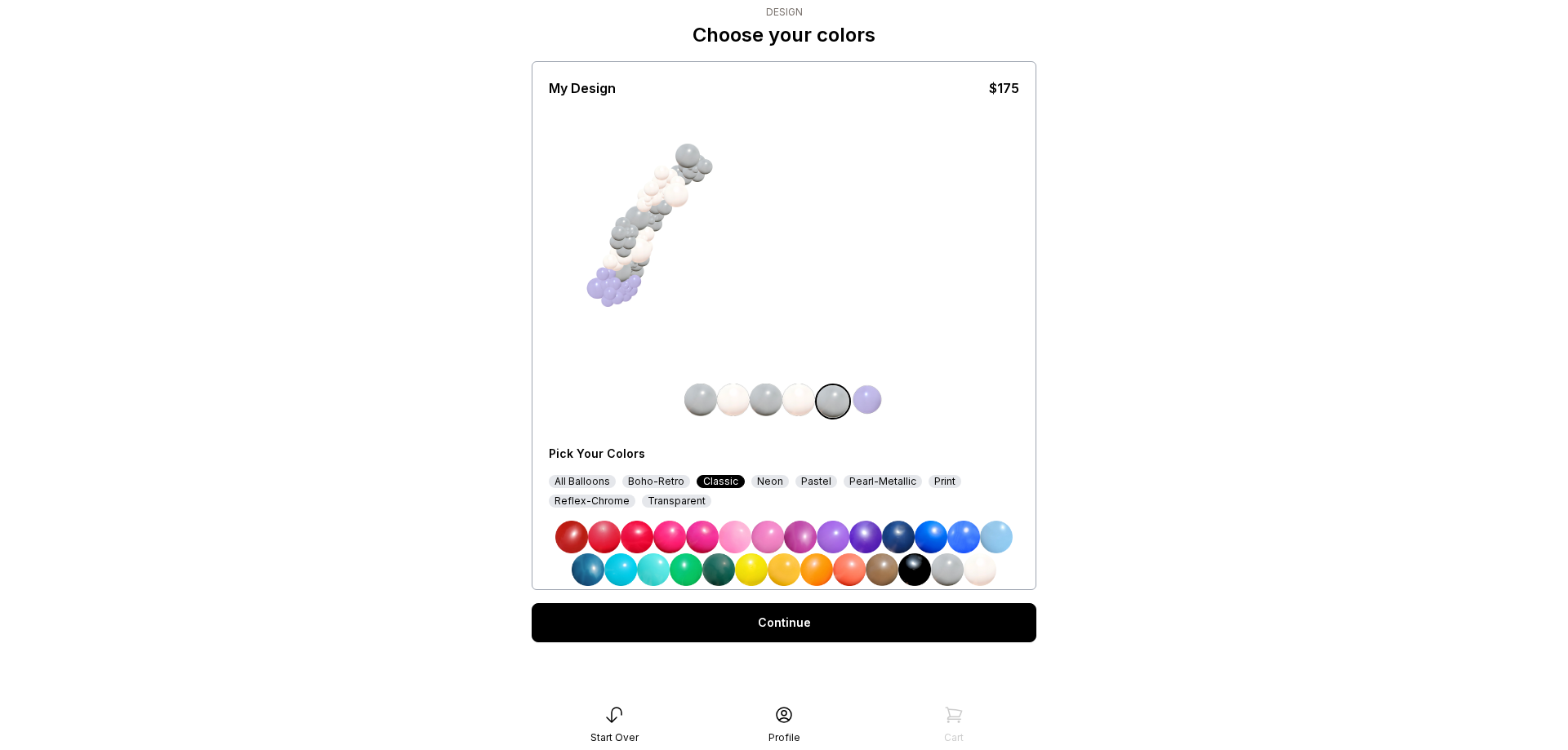
click at [864, 404] on img at bounding box center [867, 400] width 33 height 33
click at [983, 571] on img at bounding box center [980, 570] width 33 height 33
click at [811, 631] on link "Continue" at bounding box center [784, 623] width 505 height 39
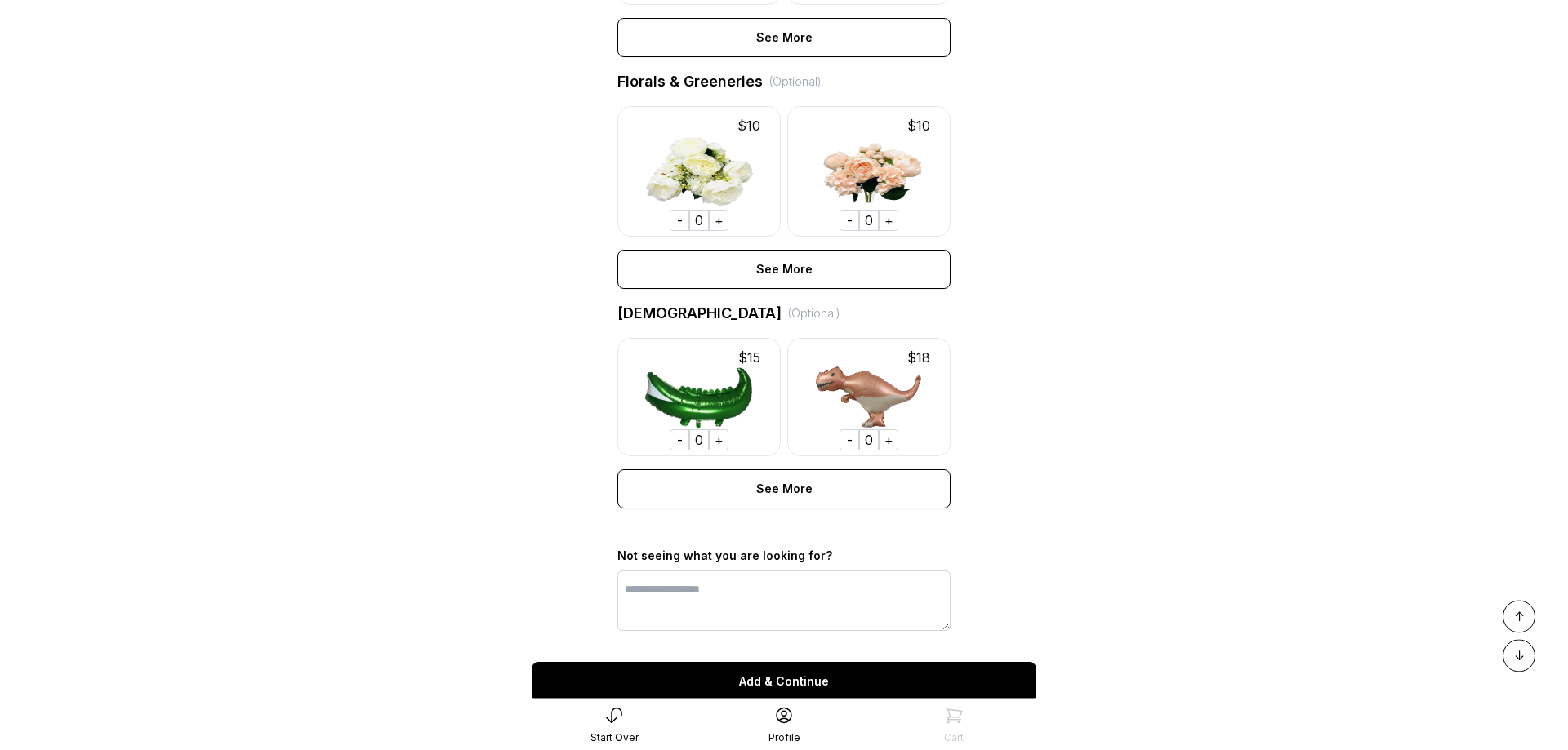
scroll to position [1044, 0]
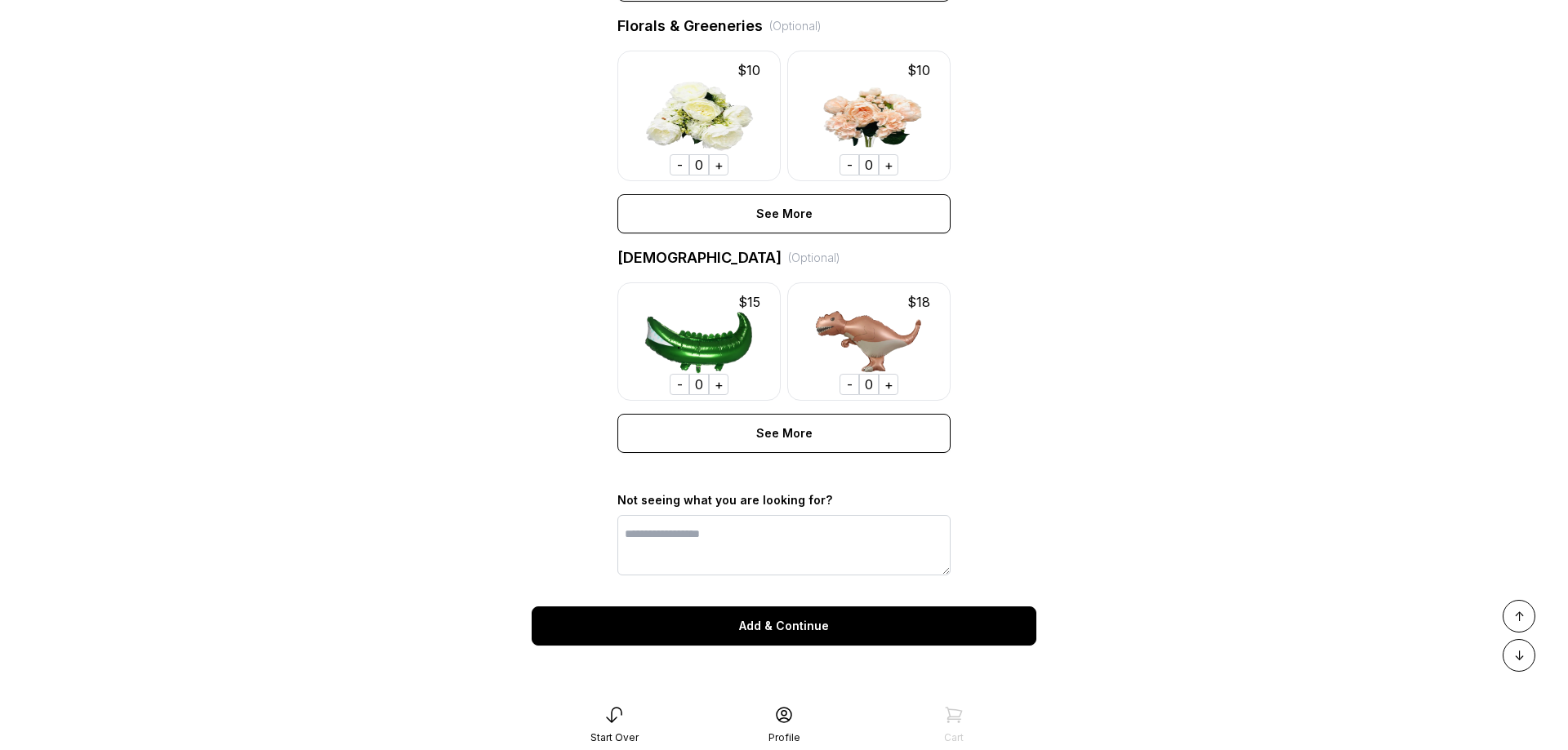
click at [792, 623] on div "Add & Continue" at bounding box center [784, 626] width 505 height 39
